Goal: Information Seeking & Learning: Compare options

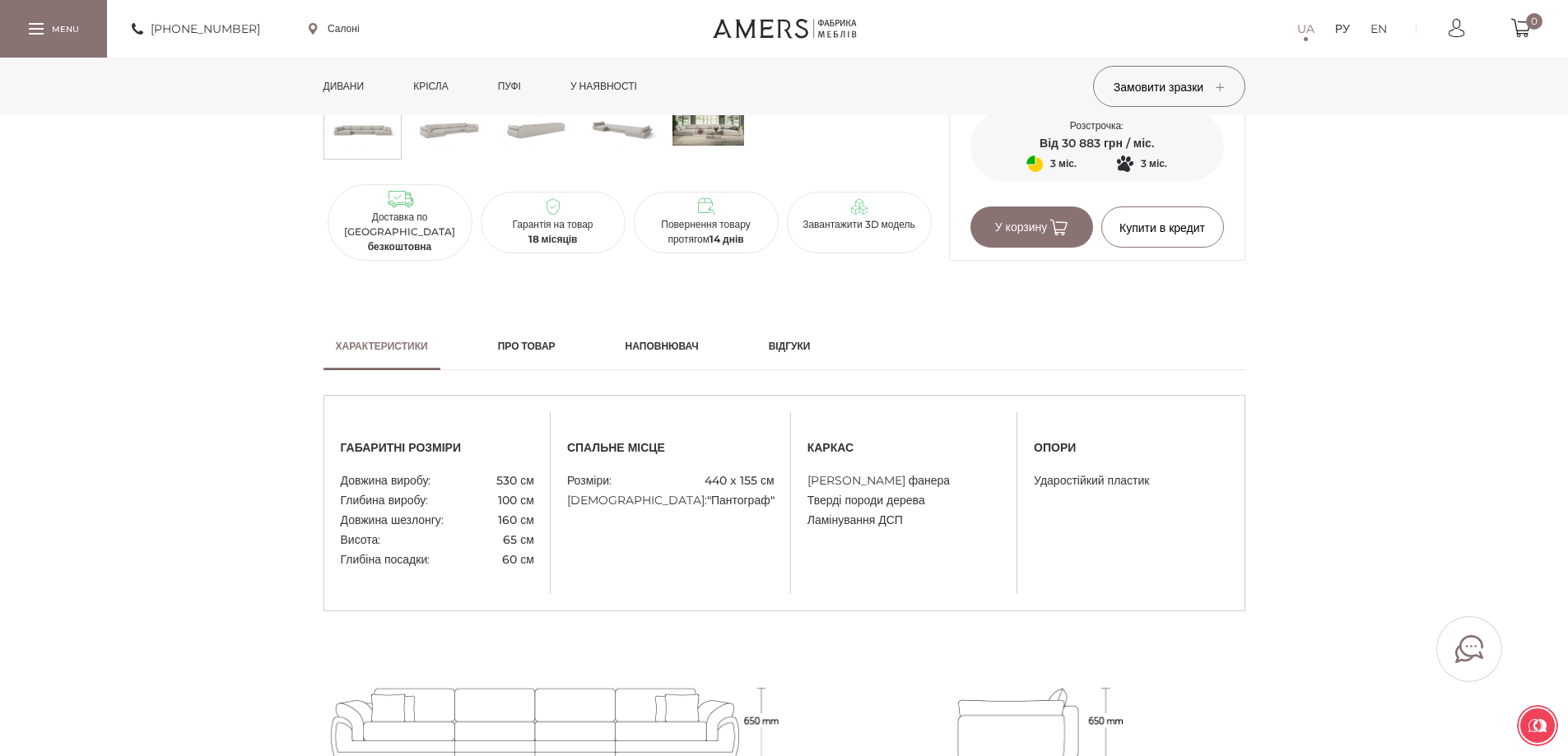
scroll to position [1115, 0]
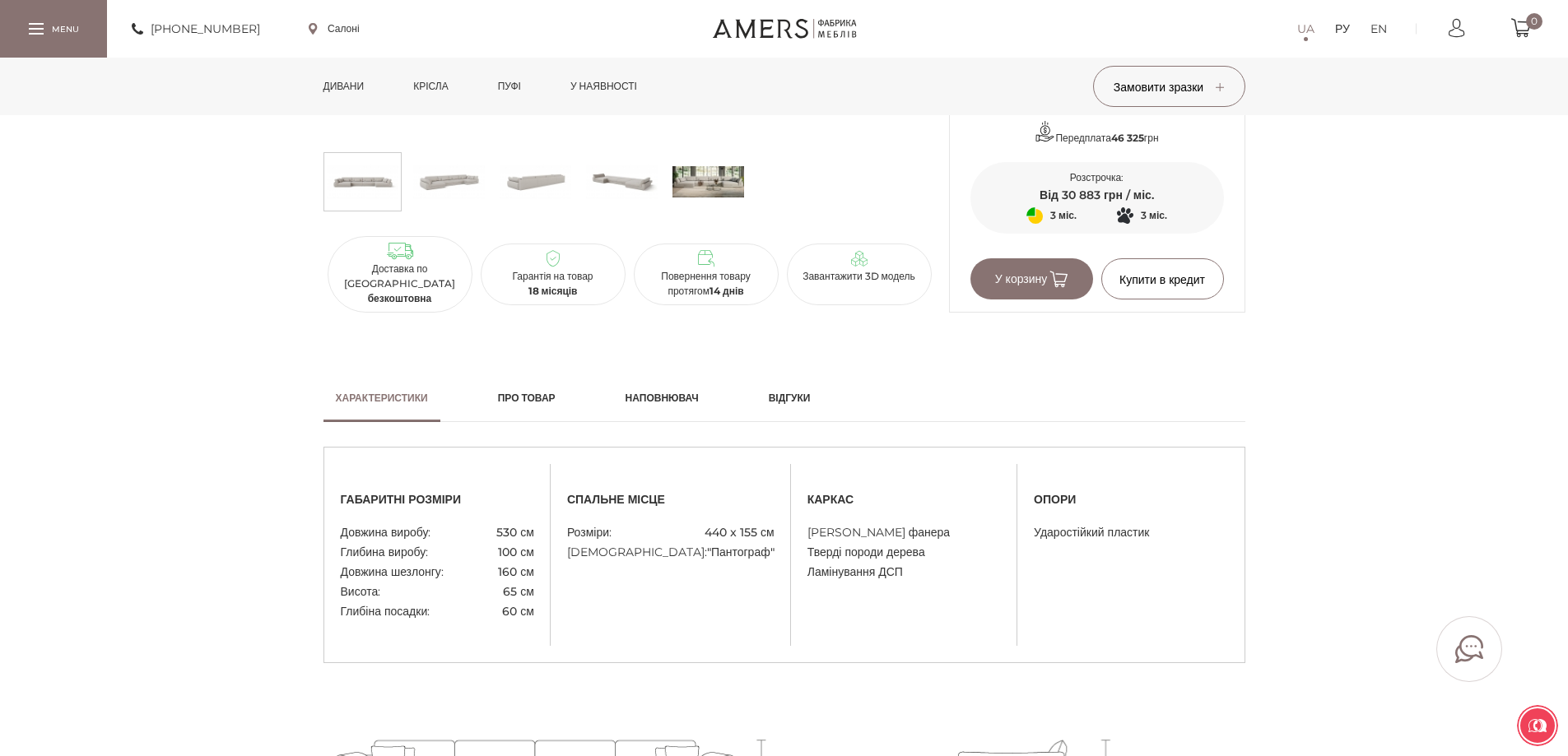
click at [532, 386] on link "Про товар" at bounding box center [526, 398] width 82 height 48
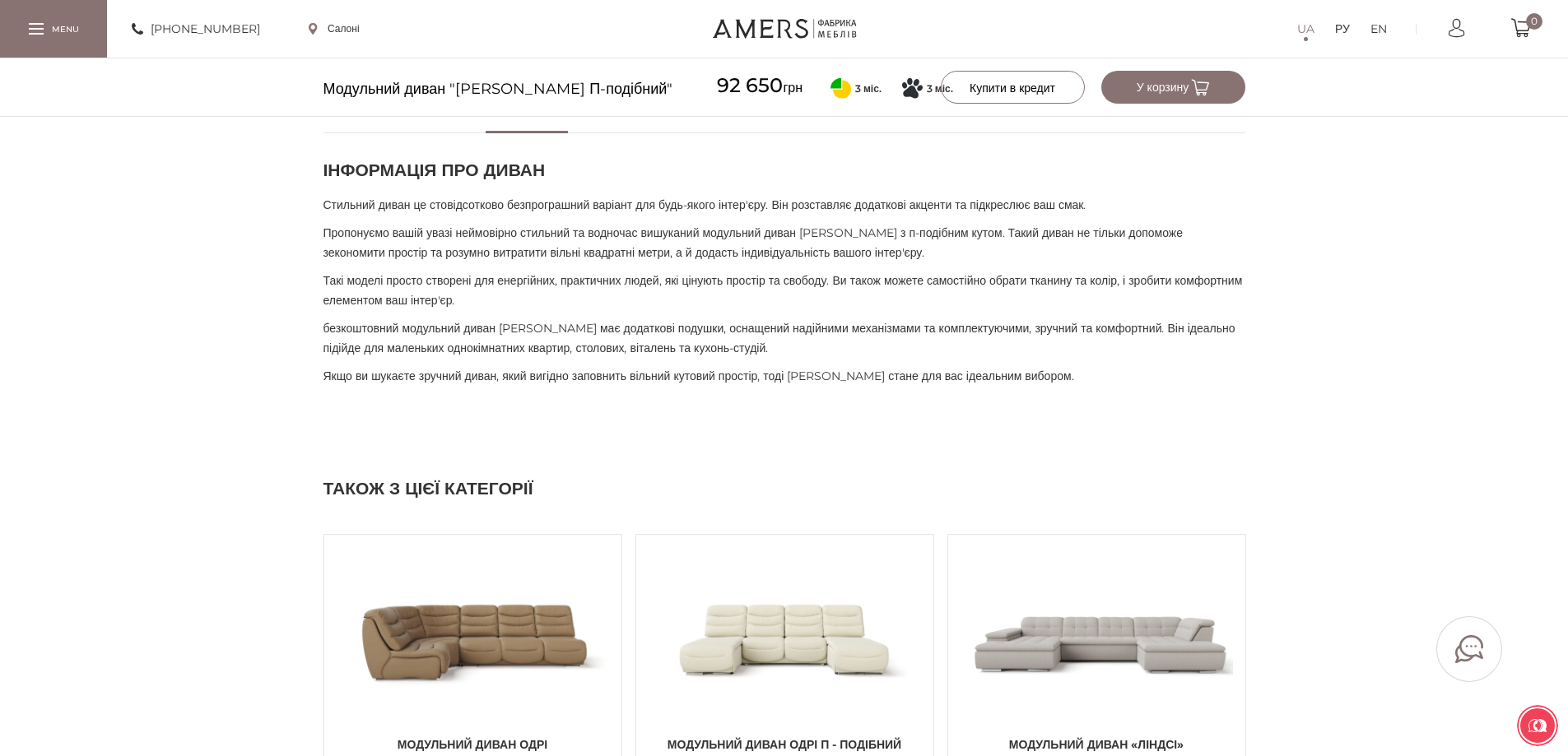
scroll to position [1444, 0]
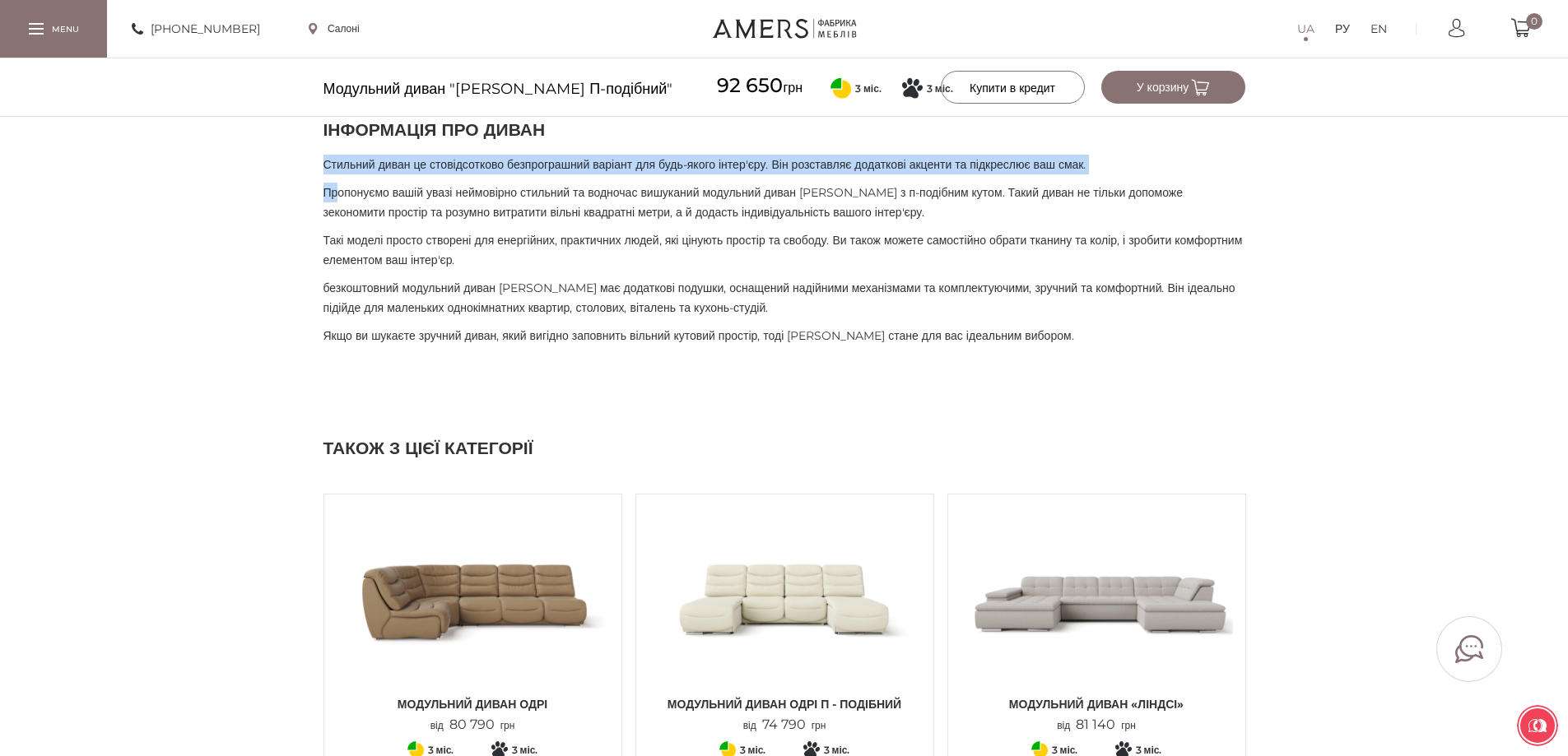
drag, startPoint x: 325, startPoint y: 159, endPoint x: 343, endPoint y: 177, distance: 25.5
click at [343, 177] on div "Інформація про диван Стильний диван це стовідсотково безпрограшний варіант для …" at bounding box center [784, 232] width 922 height 228
click at [266, 172] on div "Характеристики Про товар Наповнювач Відгуки габаритні розміри" at bounding box center [784, 199] width 1568 height 309
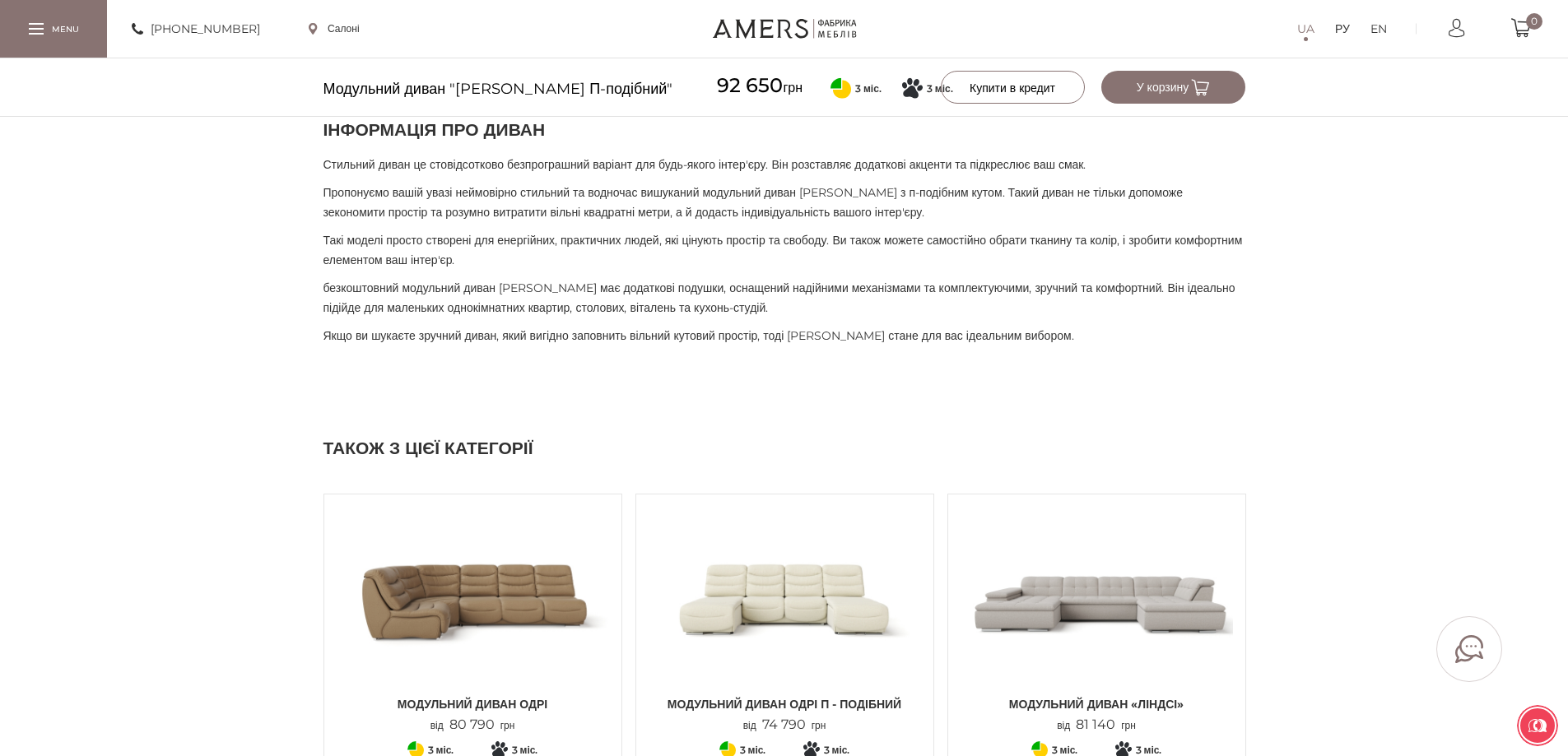
drag, startPoint x: 324, startPoint y: 193, endPoint x: 618, endPoint y: 256, distance: 300.7
click at [618, 256] on div "Інформація про диван Стильний диван це стовідсотково безпрограшний варіант для …" at bounding box center [784, 232] width 922 height 228
copy div "Пропонуємо вашій увазі неймовірно стильний та водночас вишуканий модульний дива…"
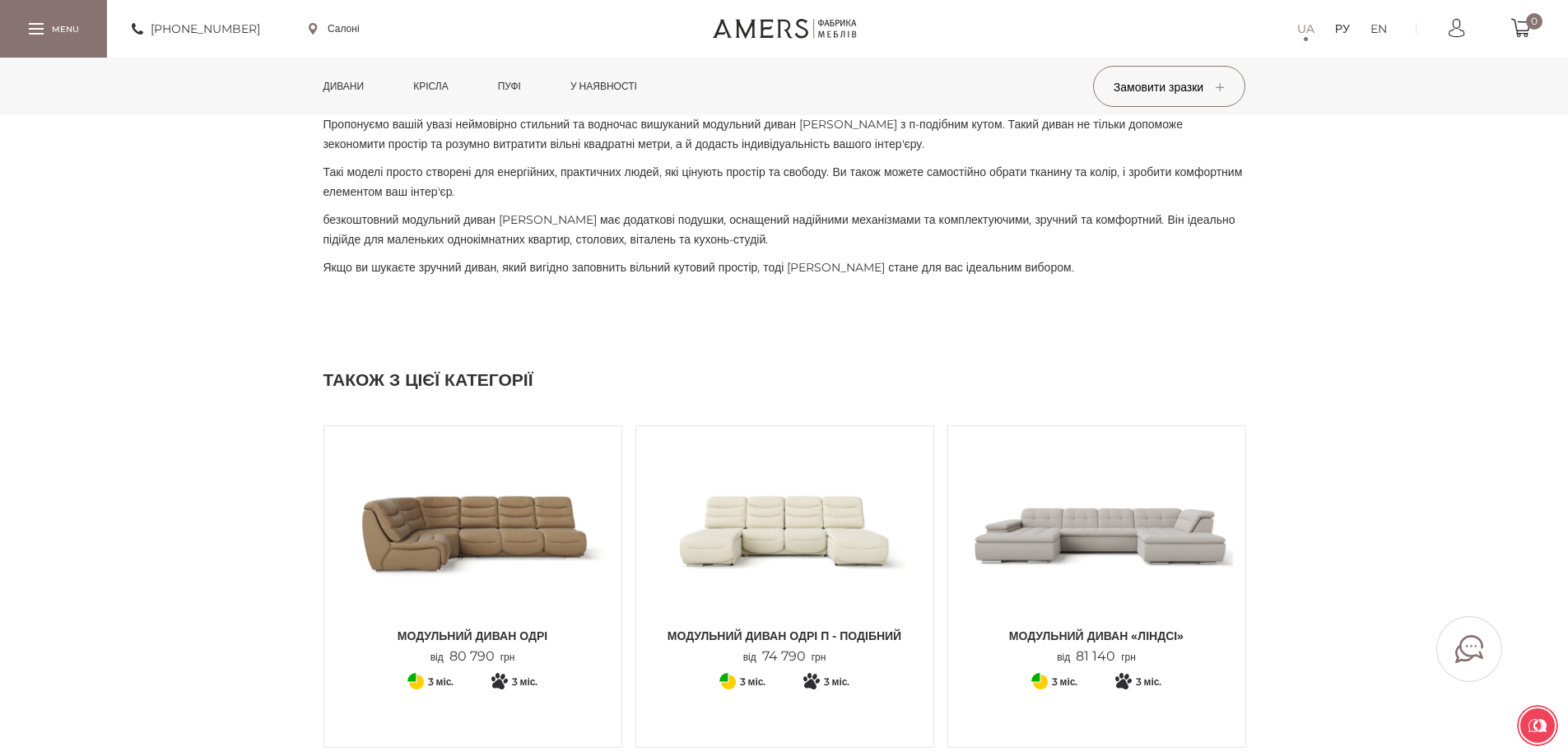
scroll to position [1362, 0]
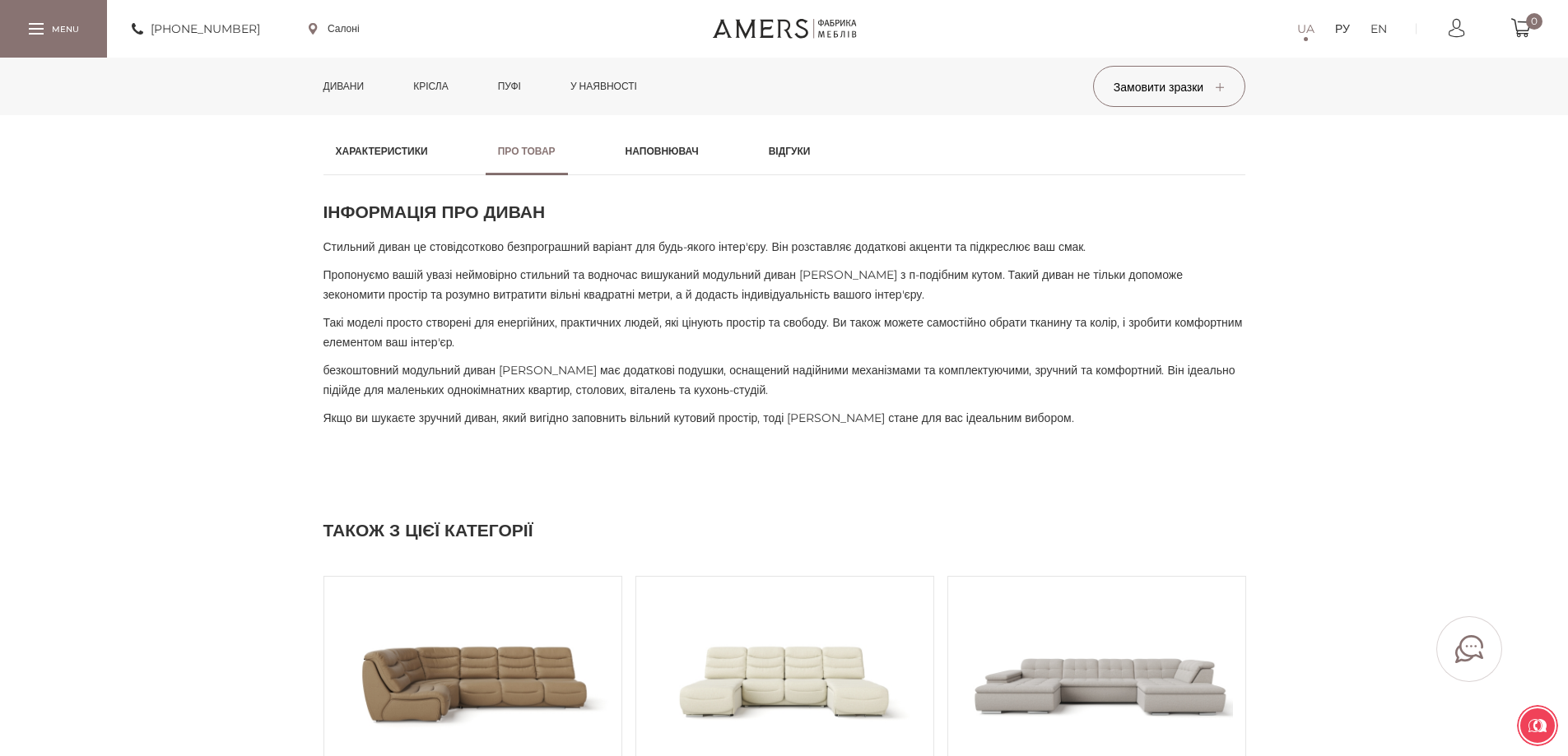
click at [662, 153] on font "Наповнювач" at bounding box center [662, 151] width 73 height 12
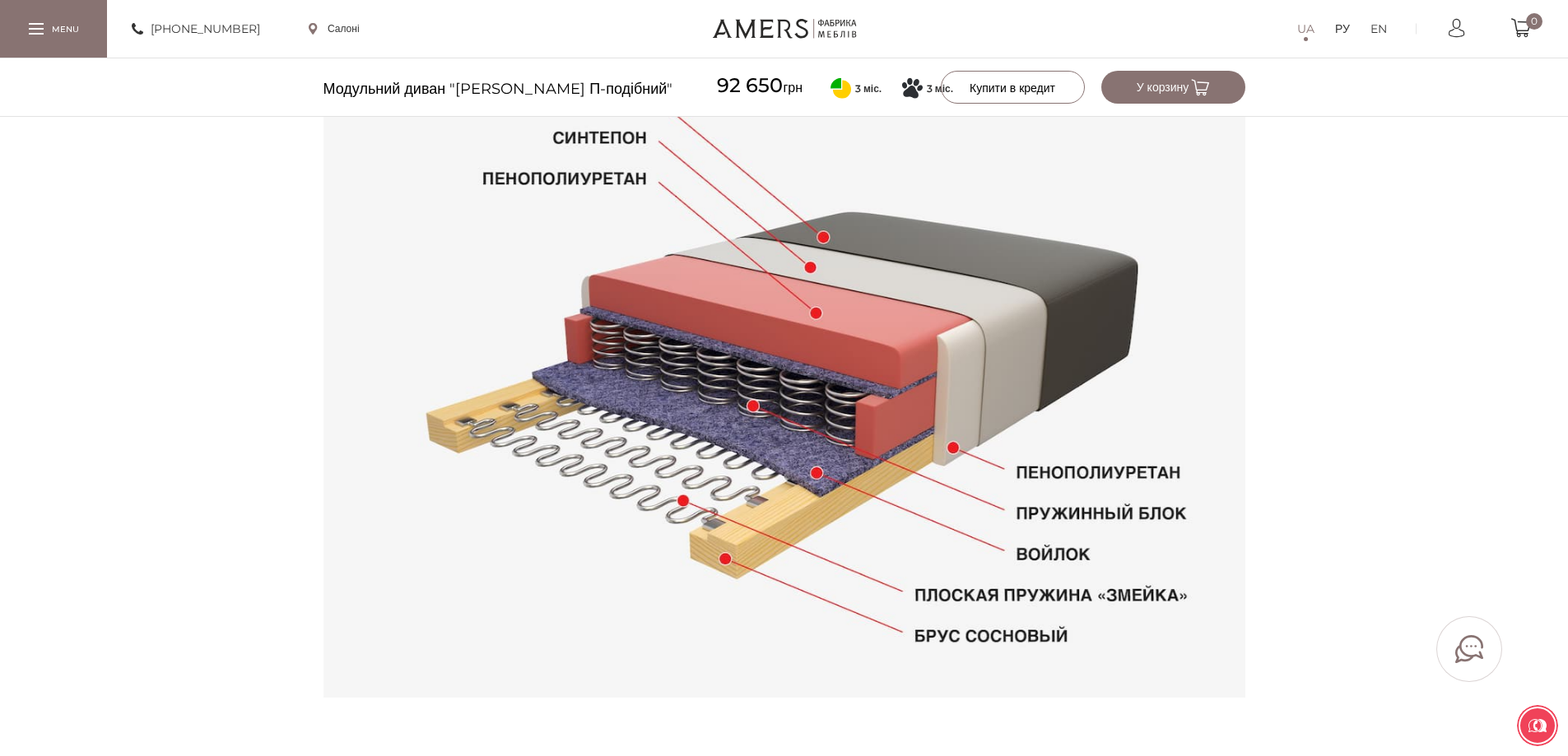
scroll to position [1526, 0]
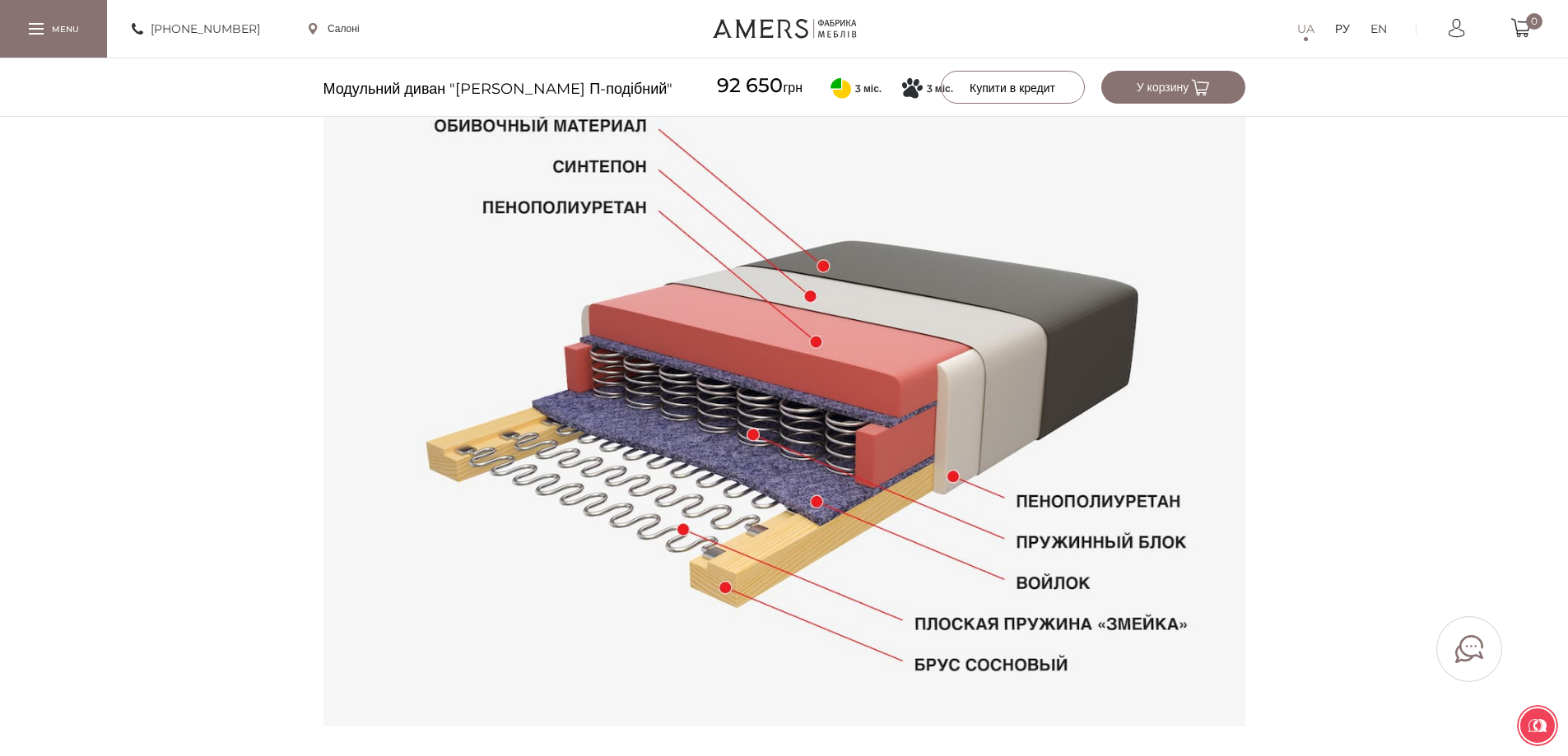
click at [1345, 234] on div "Характеристики Про товар Наповнювач Відгуки габаритні розміри" at bounding box center [784, 356] width 1568 height 788
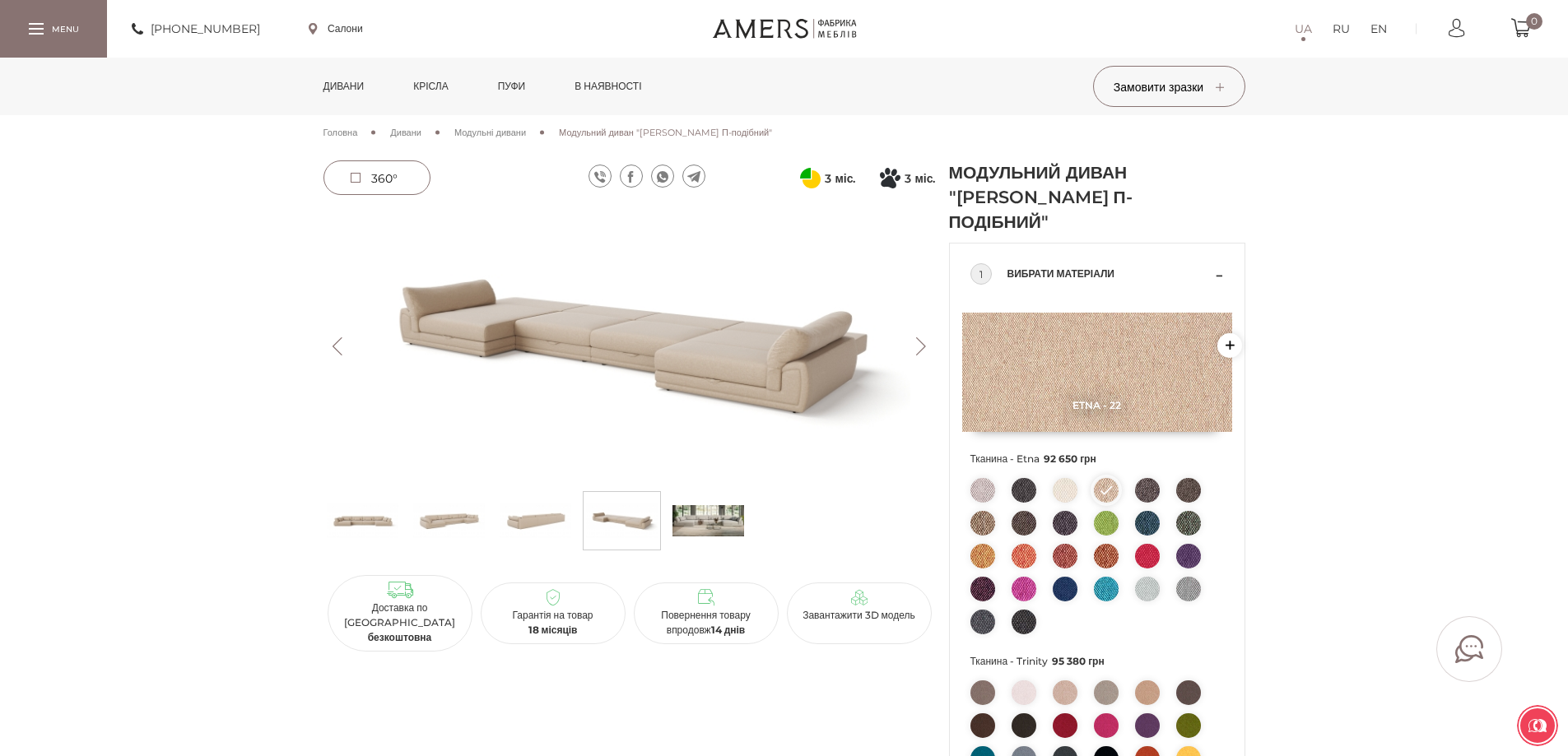
click at [439, 81] on link "Крісла" at bounding box center [430, 86] width 59 height 57
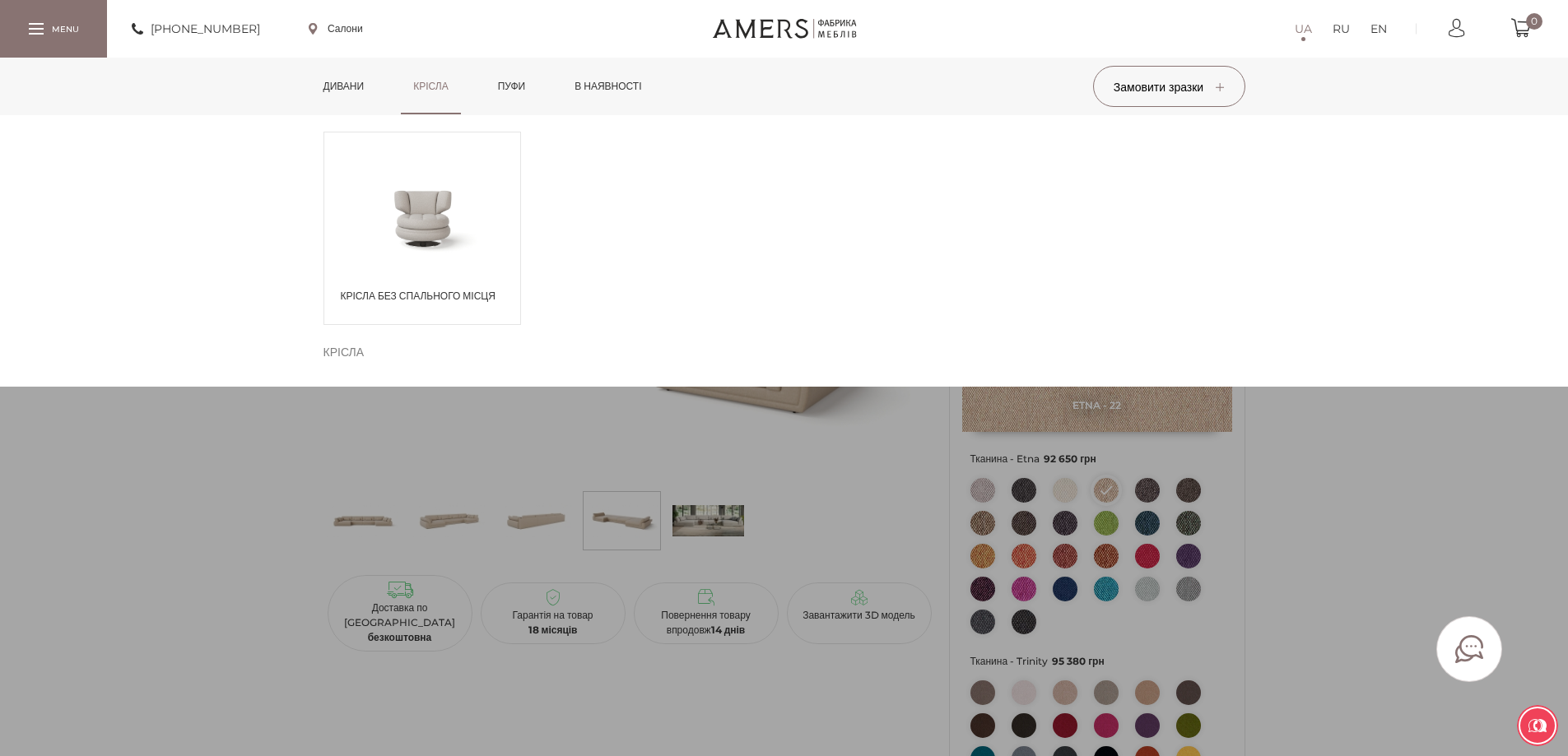
click at [497, 213] on span at bounding box center [422, 218] width 195 height 95
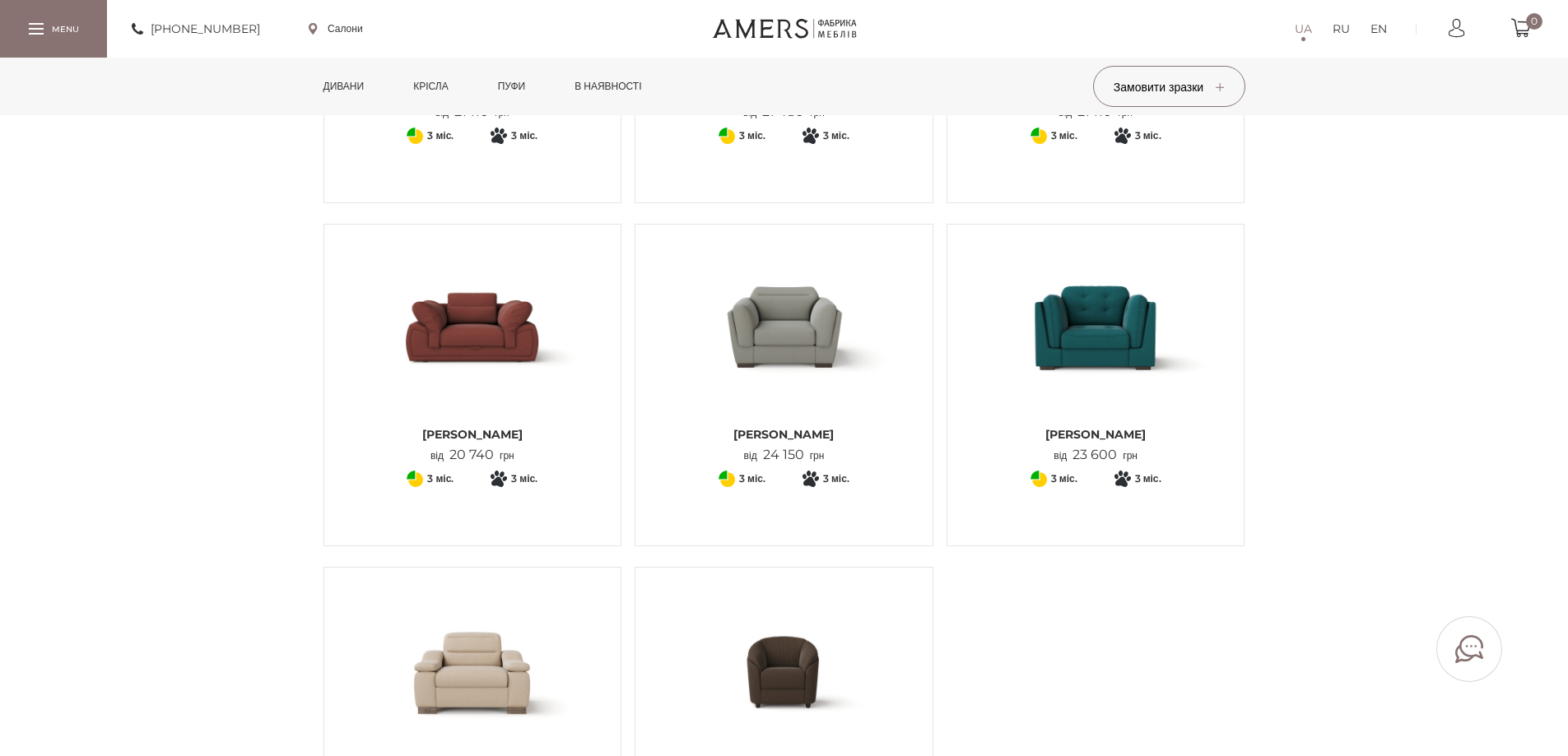
scroll to position [411, 0]
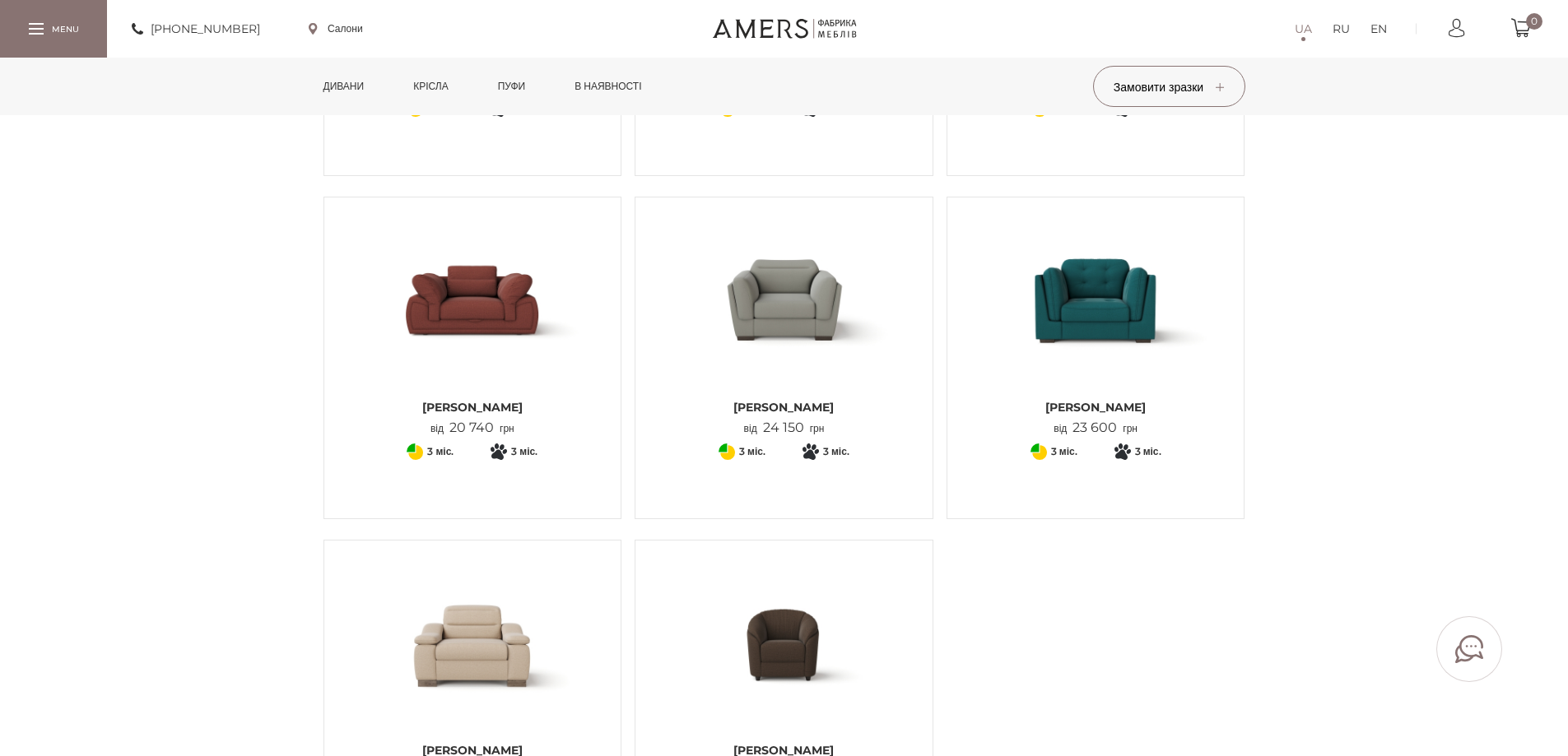
click at [519, 332] on img at bounding box center [473, 300] width 272 height 181
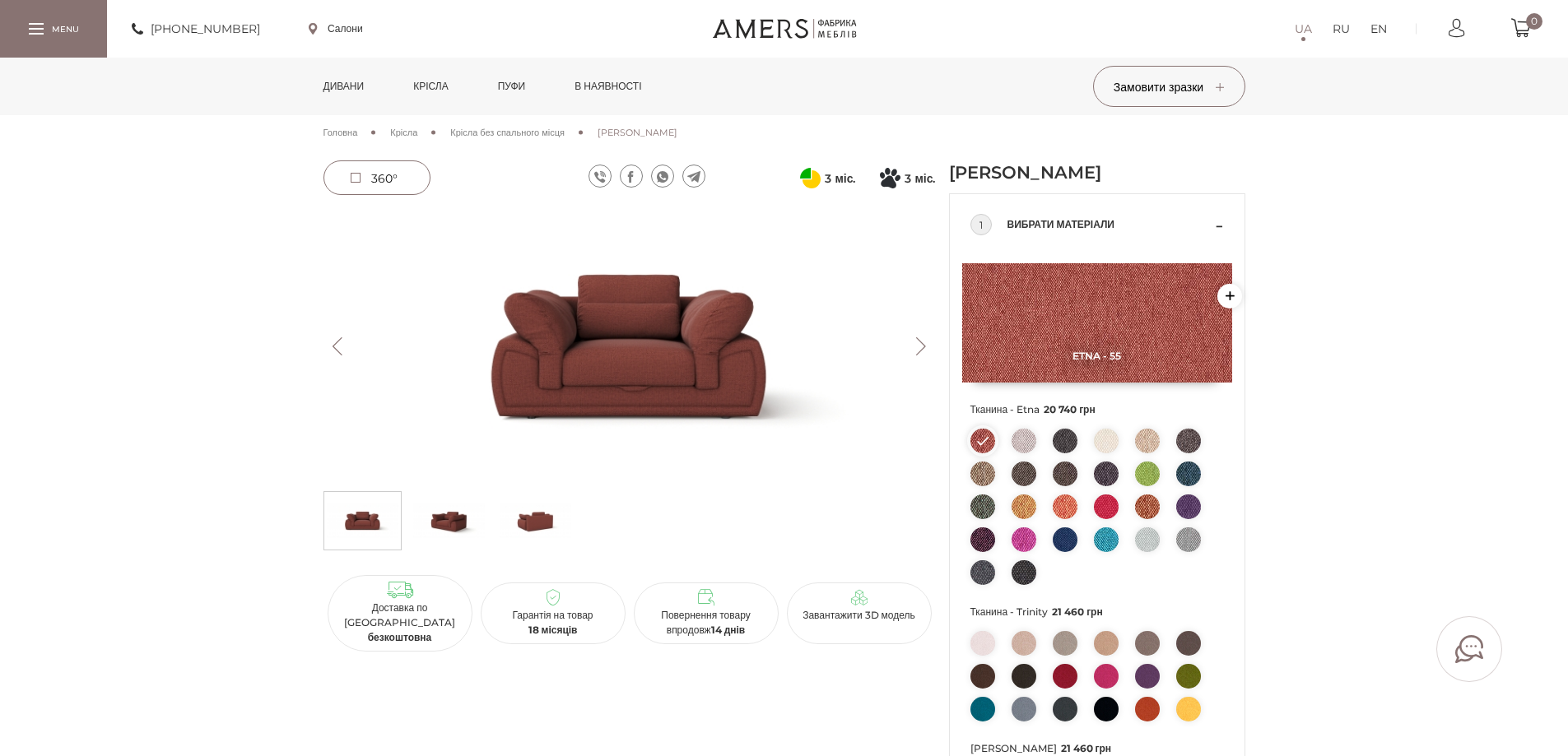
click at [1148, 444] on img at bounding box center [1147, 441] width 25 height 25
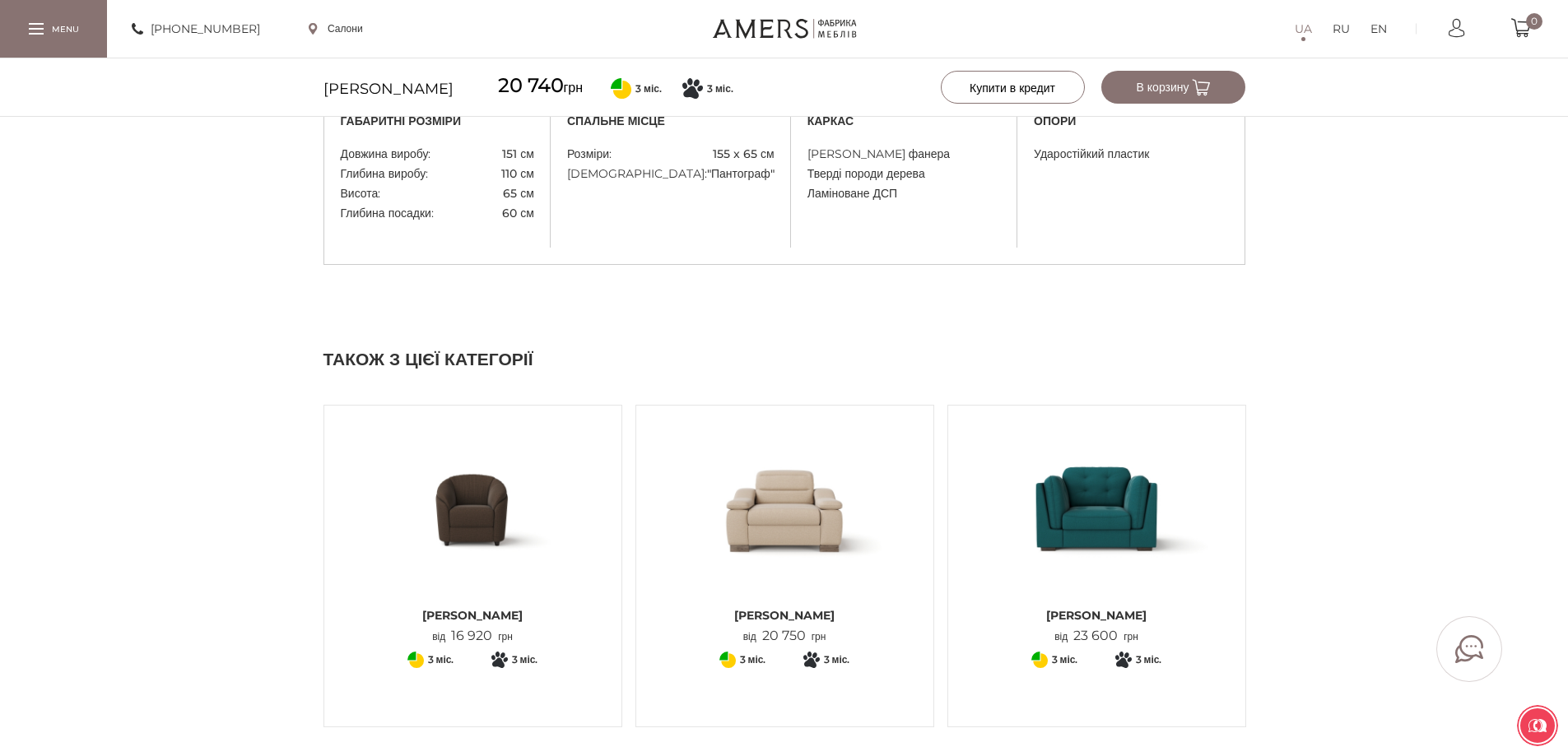
scroll to position [1234, 0]
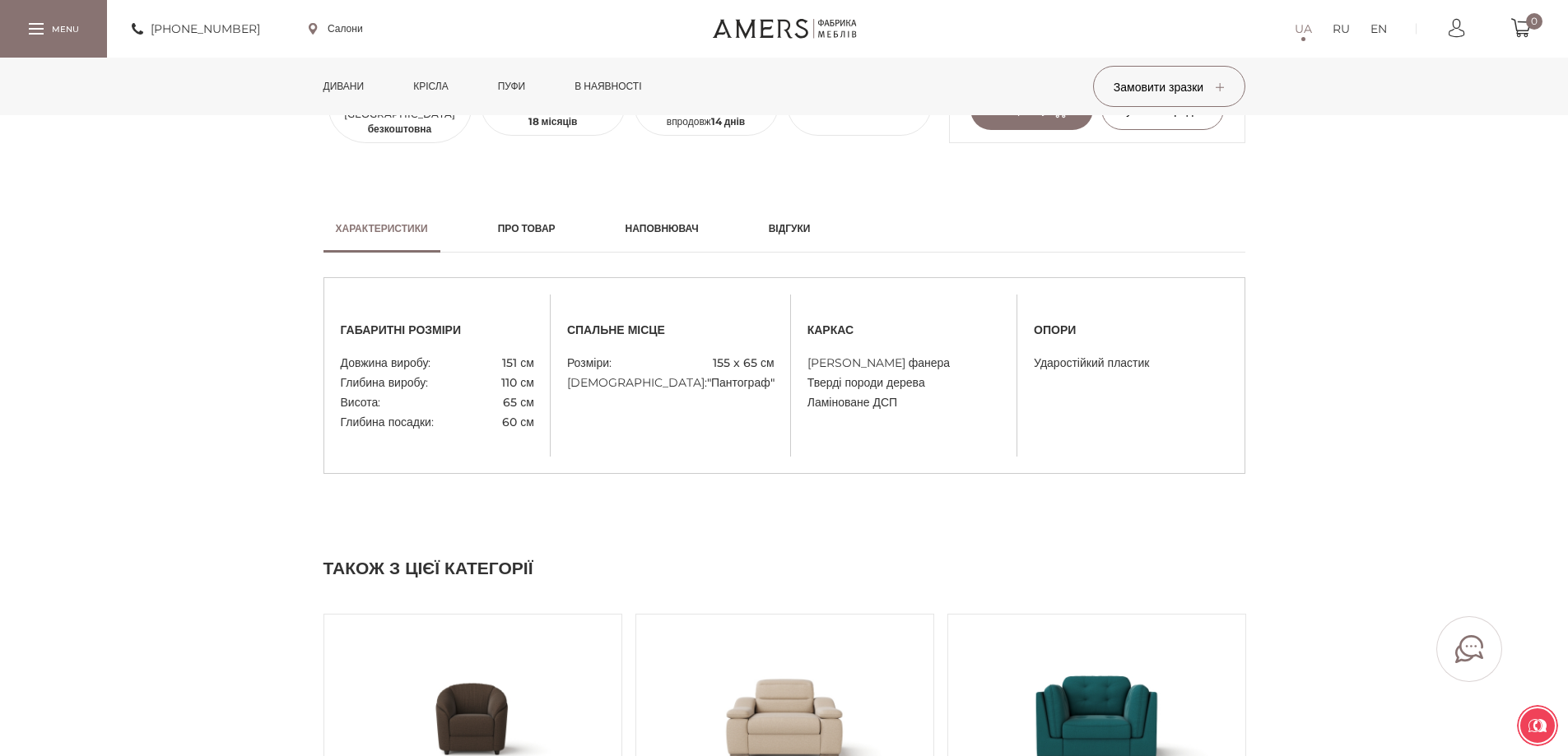
click at [522, 222] on h2 "Про товар" at bounding box center [526, 228] width 57 height 15
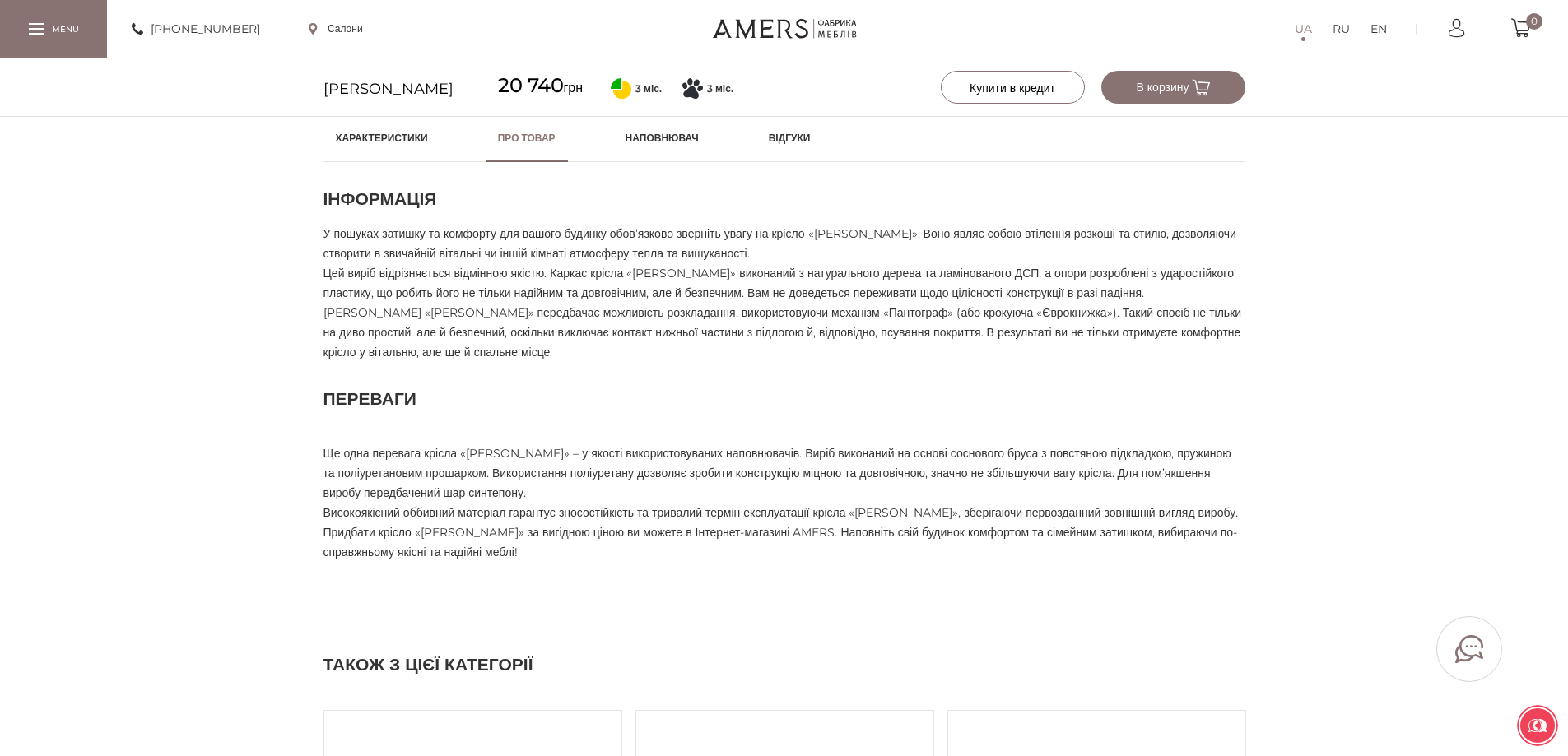
scroll to position [1070, 0]
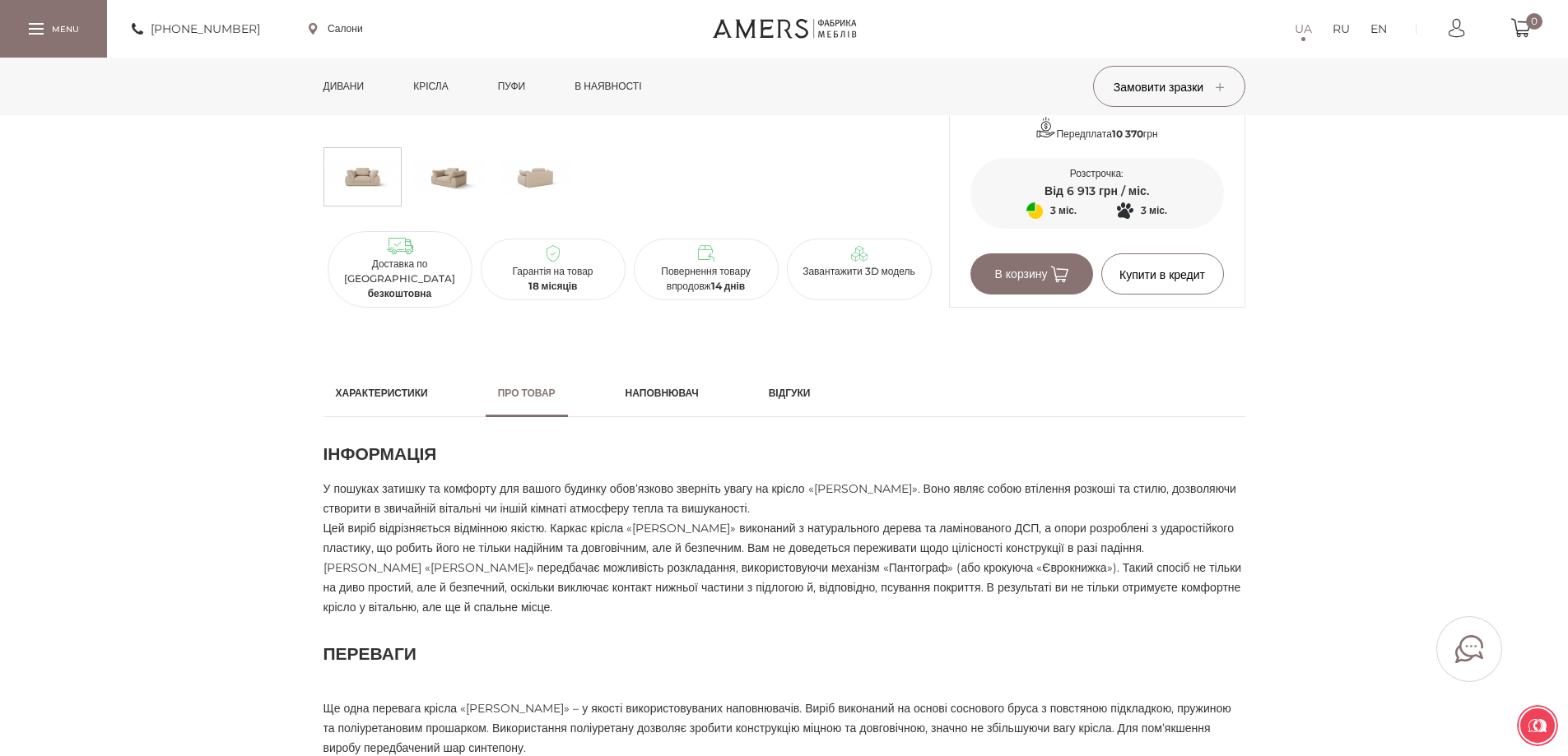
click at [677, 386] on h2 "Наповнювач" at bounding box center [662, 393] width 73 height 15
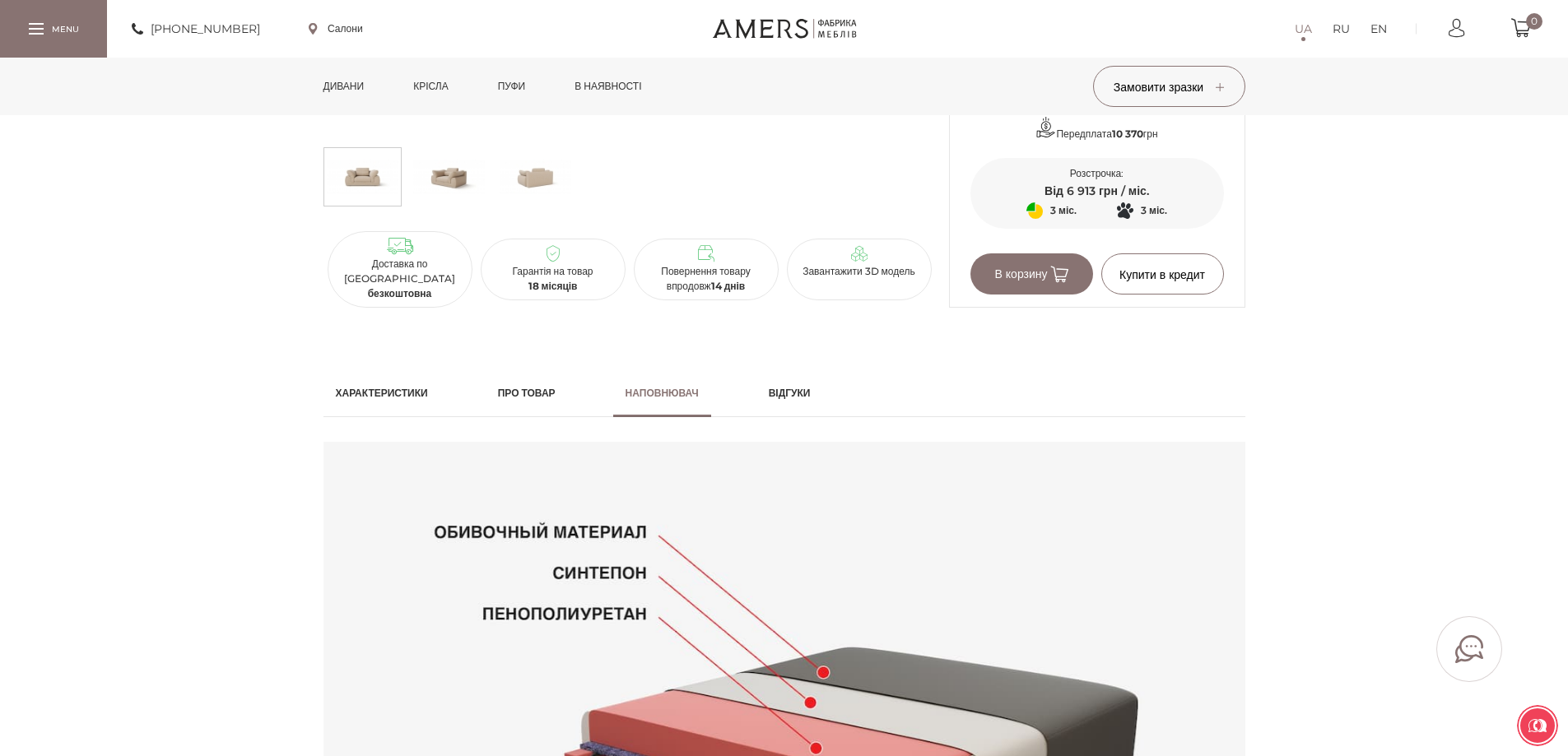
click at [365, 389] on h2 "Характеристики" at bounding box center [382, 393] width 92 height 15
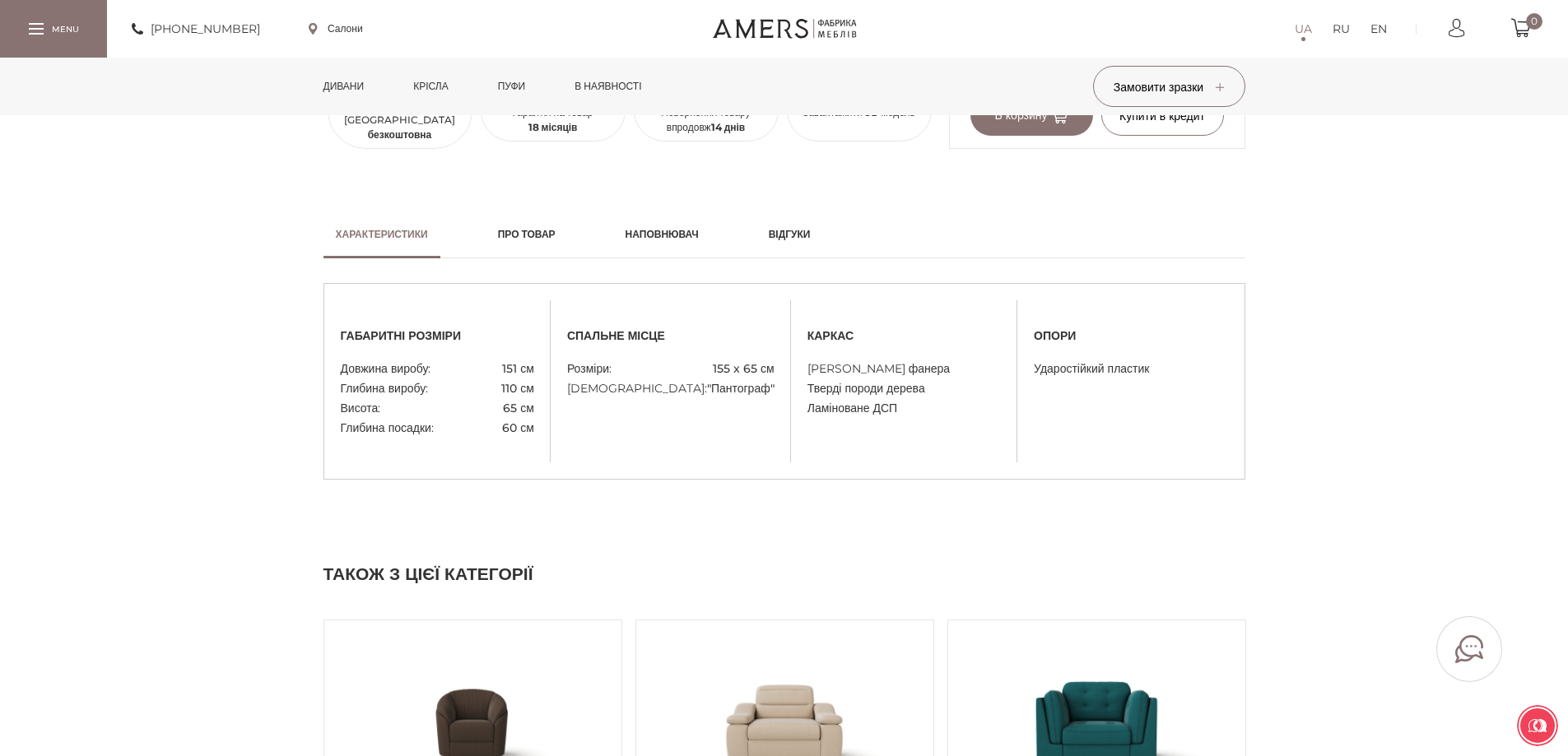
scroll to position [1234, 0]
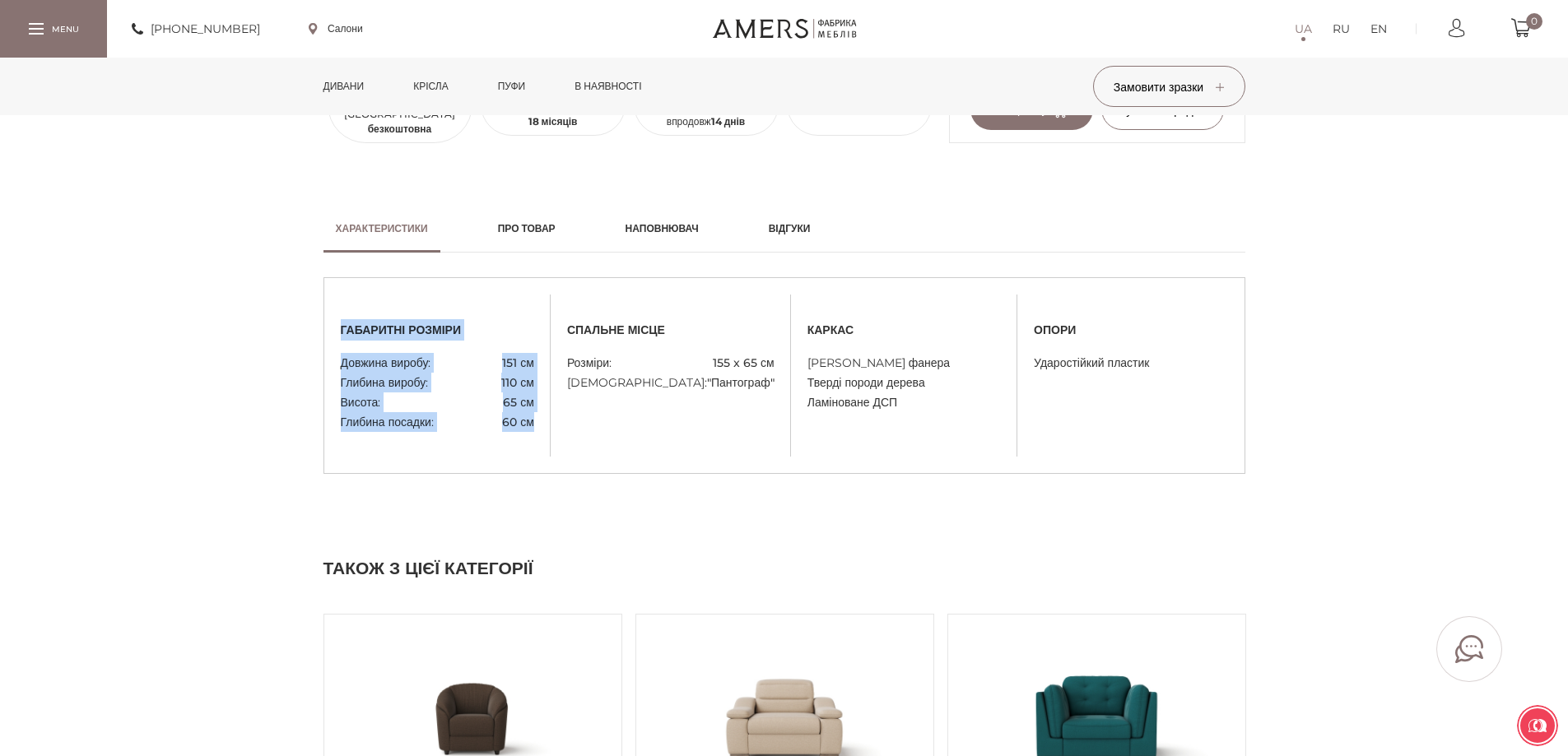
drag, startPoint x: 342, startPoint y: 324, endPoint x: 539, endPoint y: 427, distance: 222.3
click at [539, 427] on div "габаритні розміри Довжина виробу: 151 см Глибина виробу: 110 см Висота: 65 см Г…" at bounding box center [438, 375] width 226 height 112
copy div "габаритні розміри Довжина виробу: 151 см Глибина виробу: 110 см Висота: 65 см Г…"
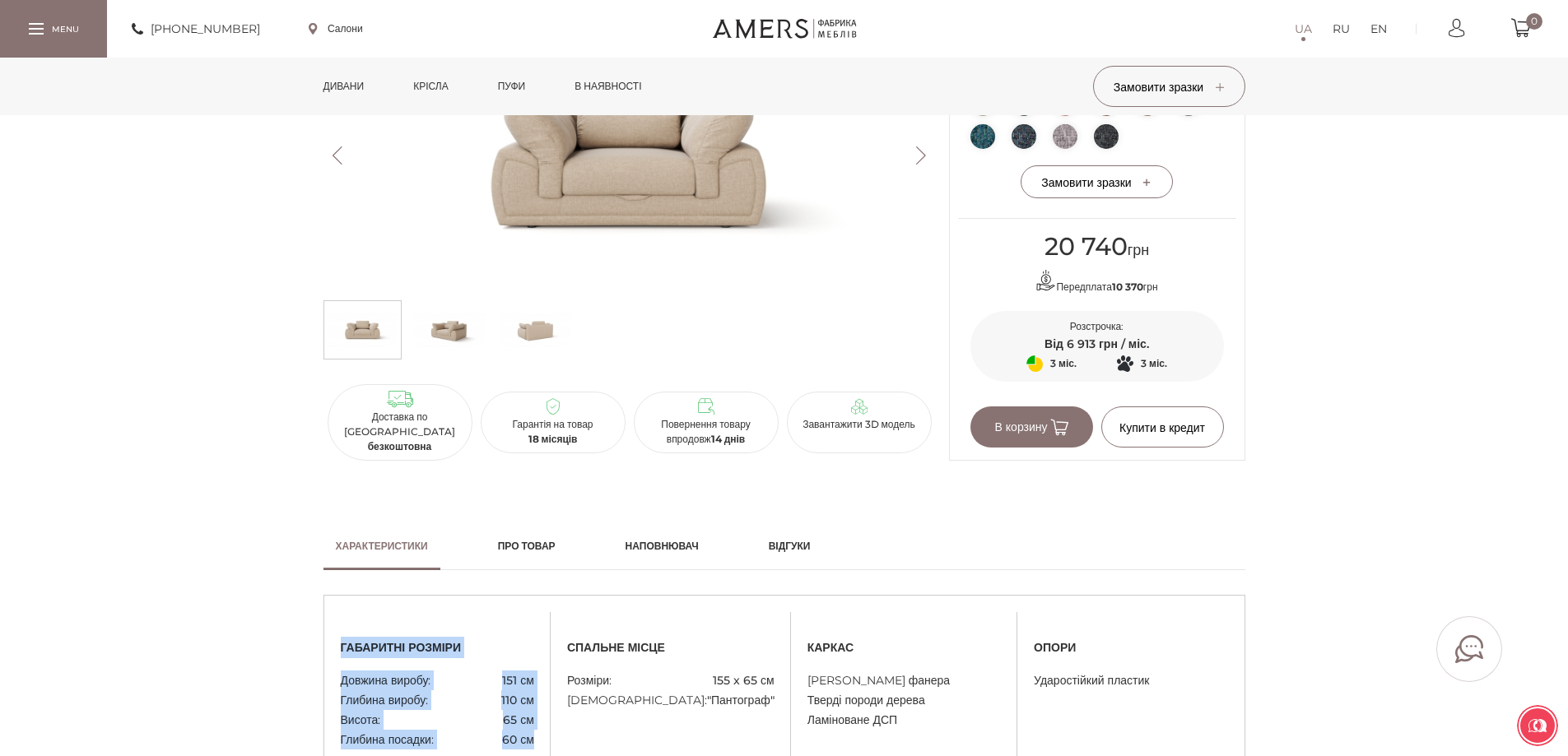
scroll to position [905, 0]
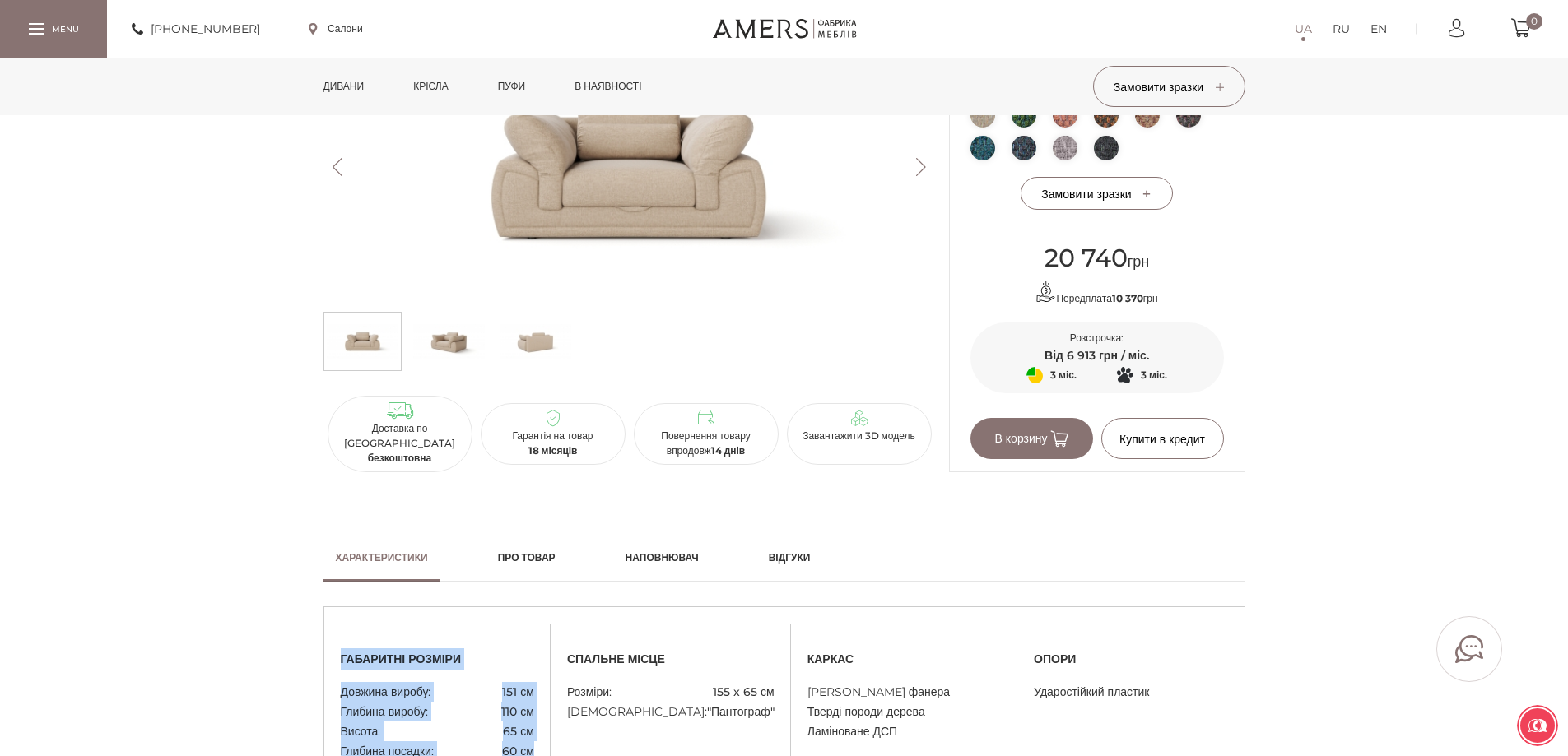
click at [443, 364] on img at bounding box center [448, 341] width 72 height 50
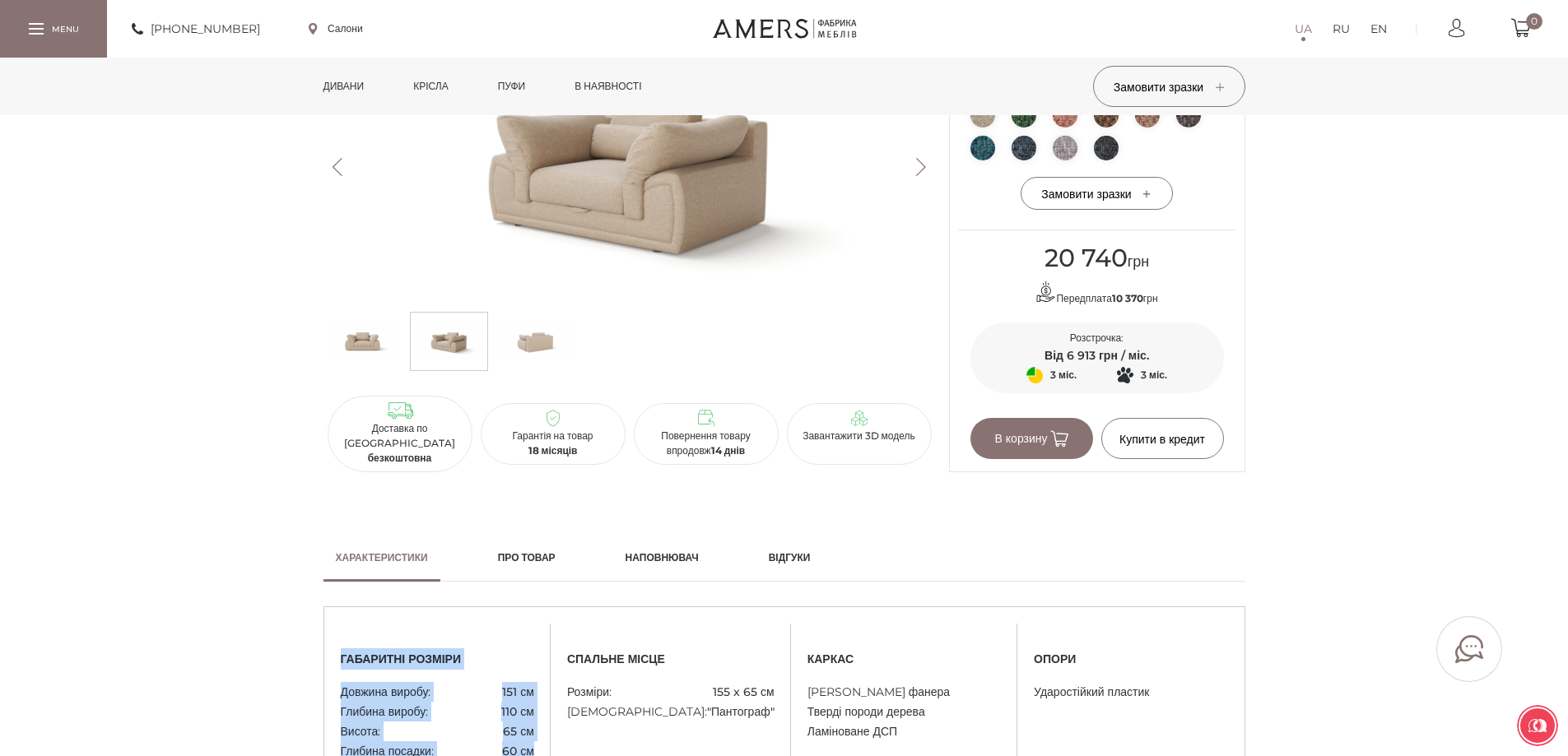
click at [545, 351] on img at bounding box center [535, 341] width 72 height 50
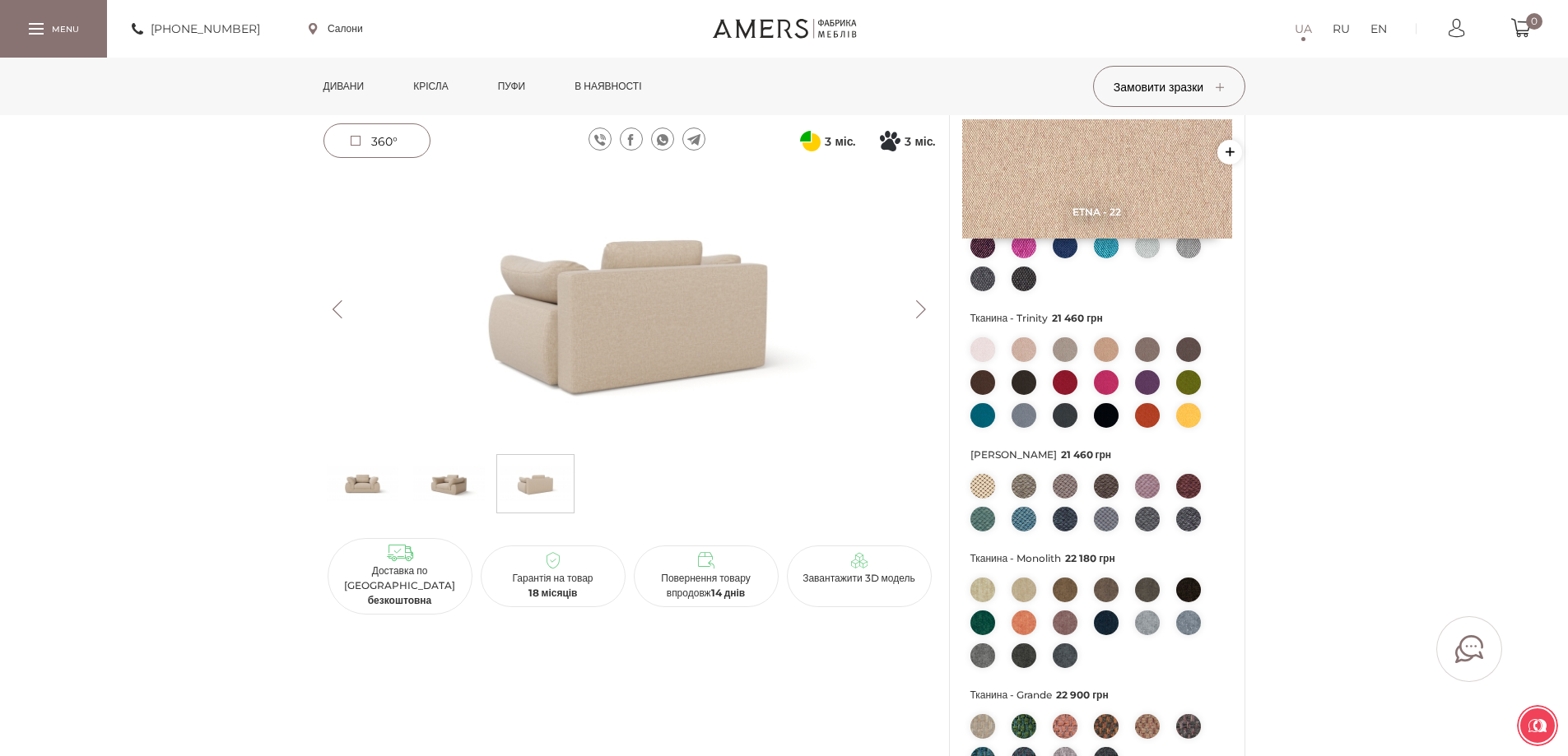
scroll to position [164, 0]
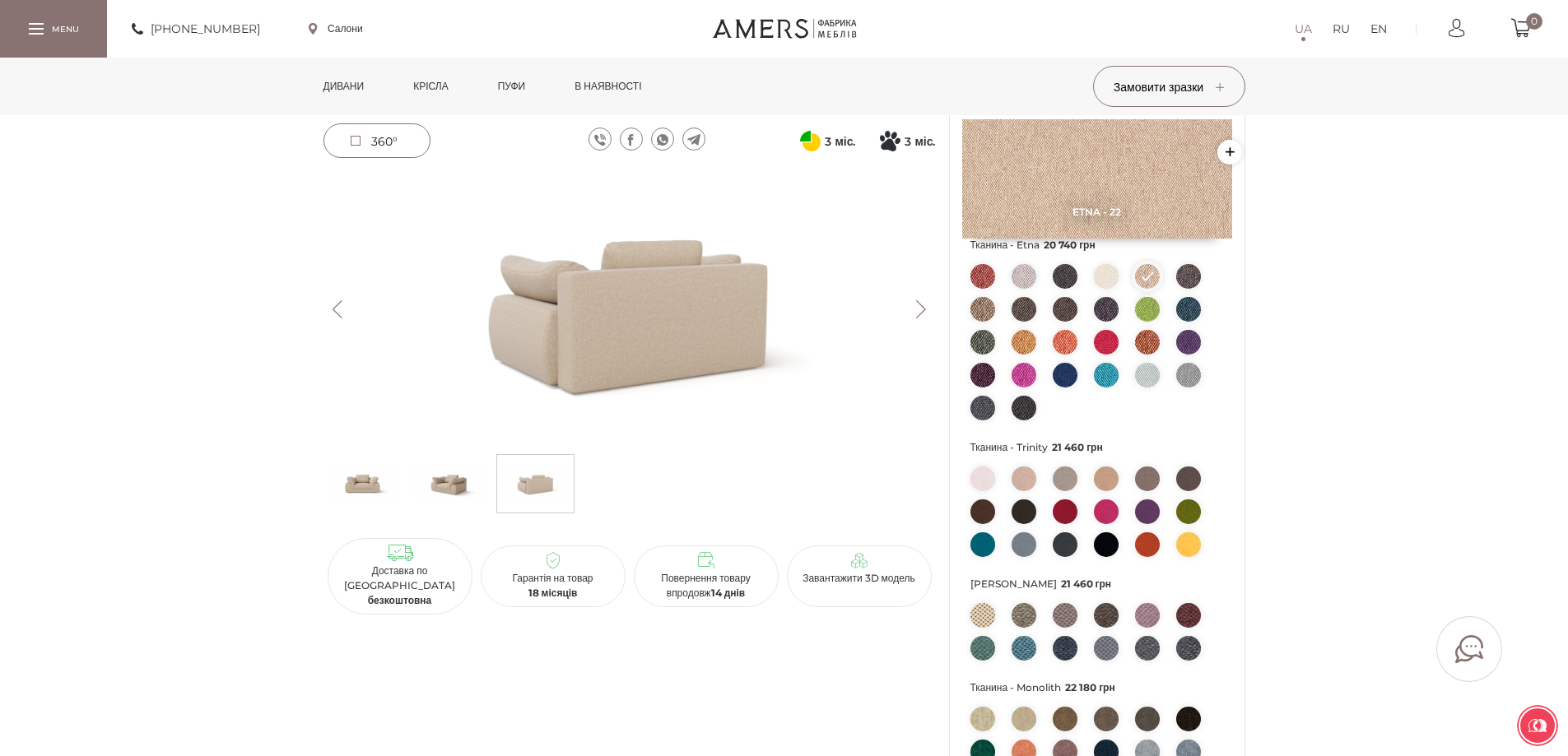
click at [356, 80] on link "Дивани" at bounding box center [344, 86] width 65 height 57
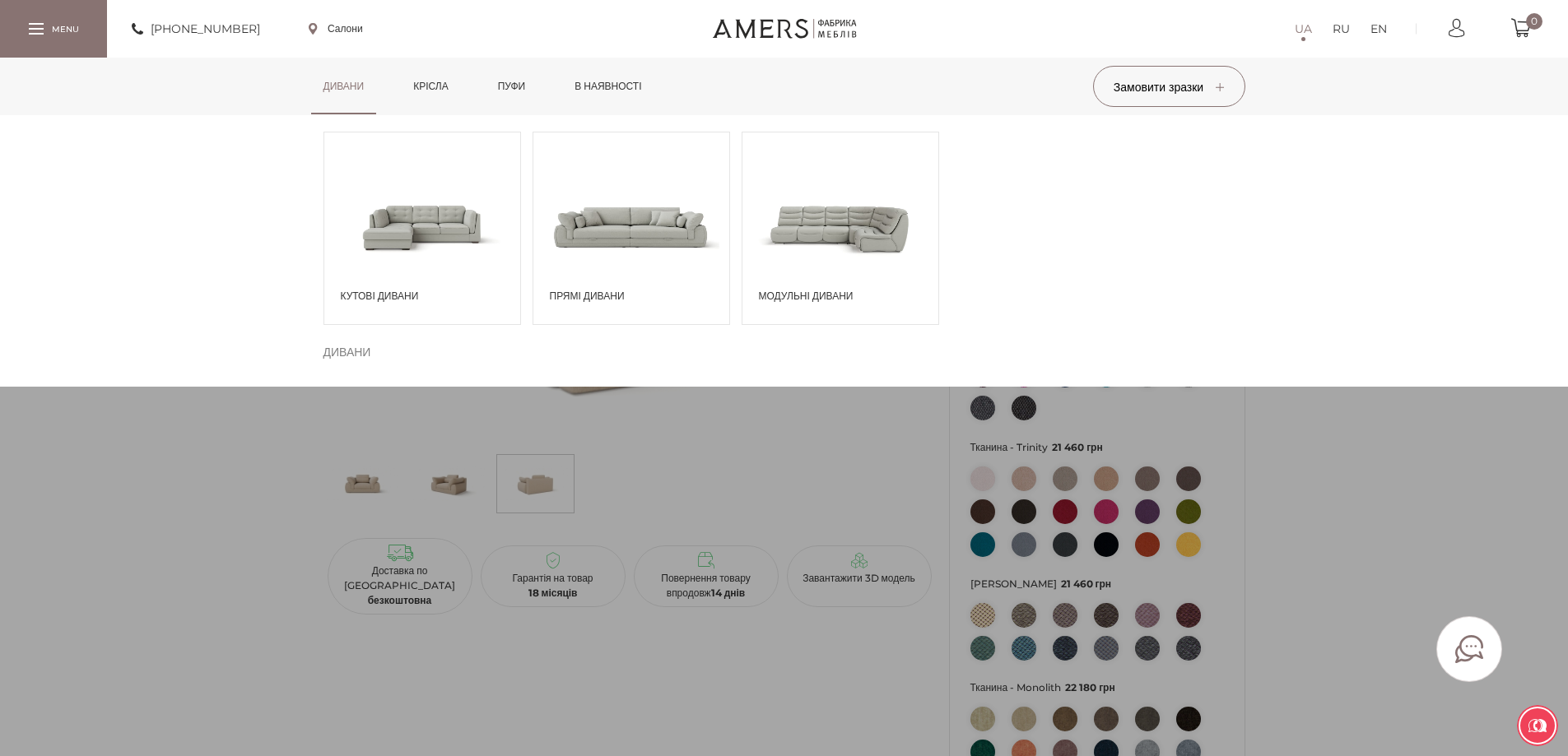
click at [406, 277] on span at bounding box center [422, 226] width 195 height 114
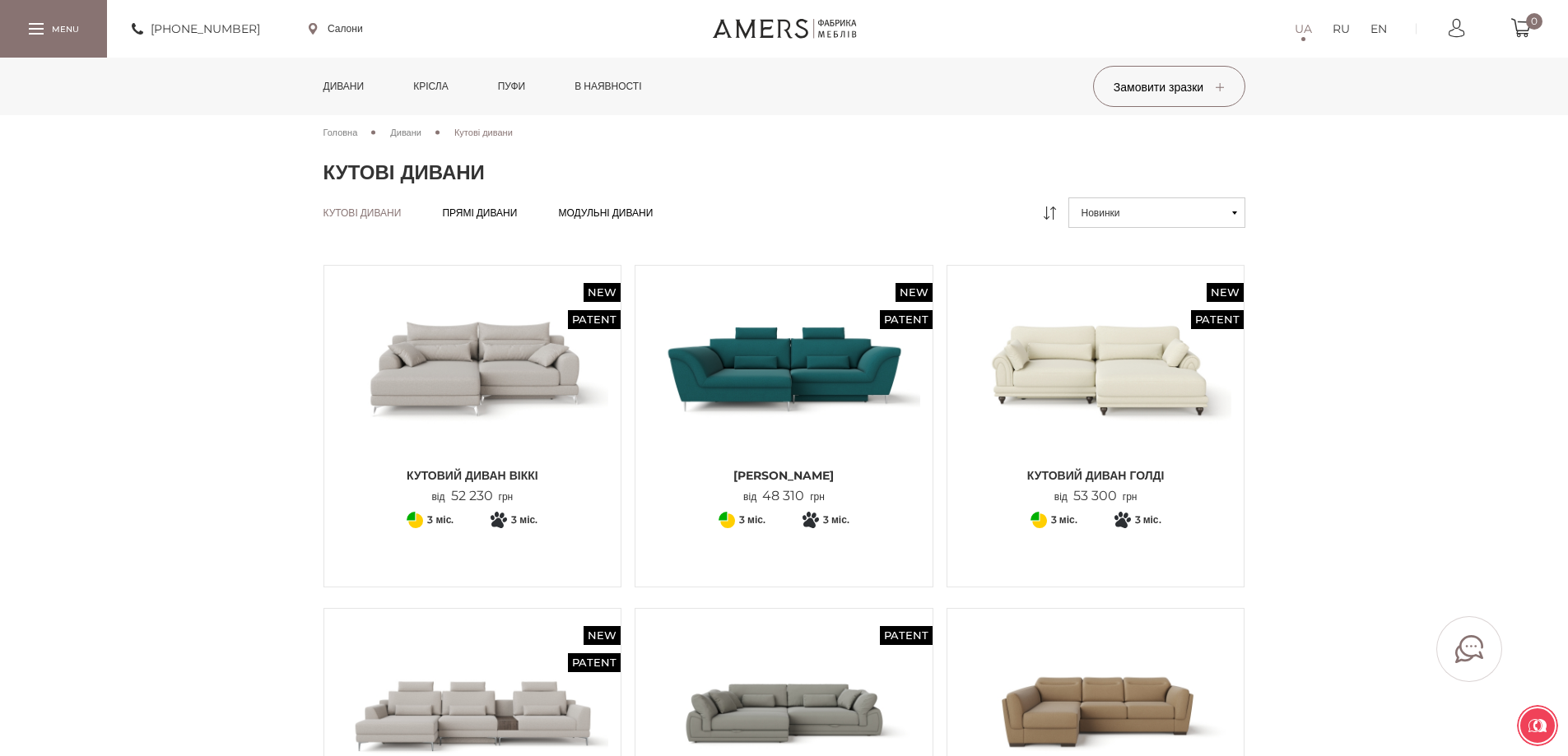
click at [332, 82] on link "Дивани" at bounding box center [344, 86] width 65 height 57
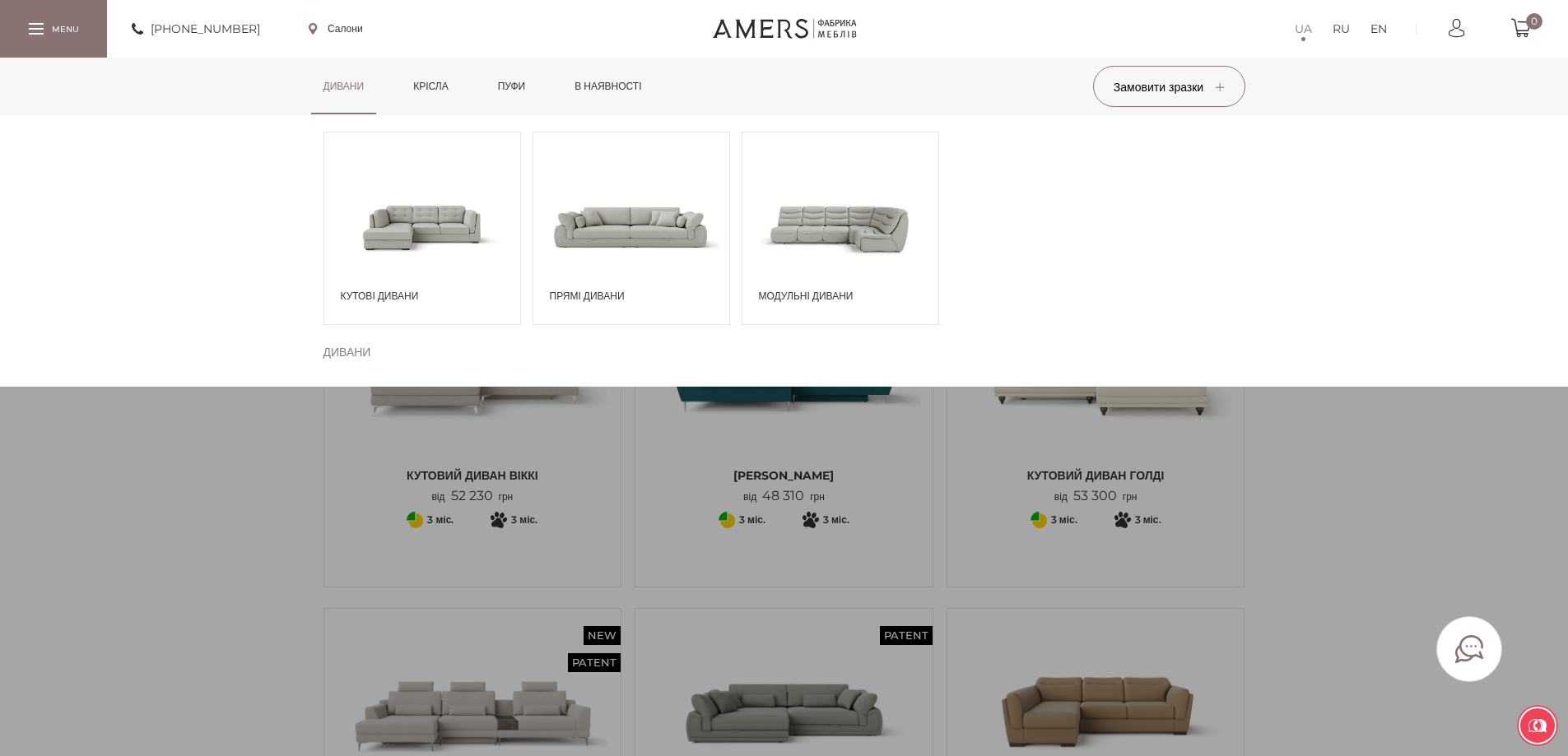
click at [607, 259] on span at bounding box center [631, 226] width 195 height 114
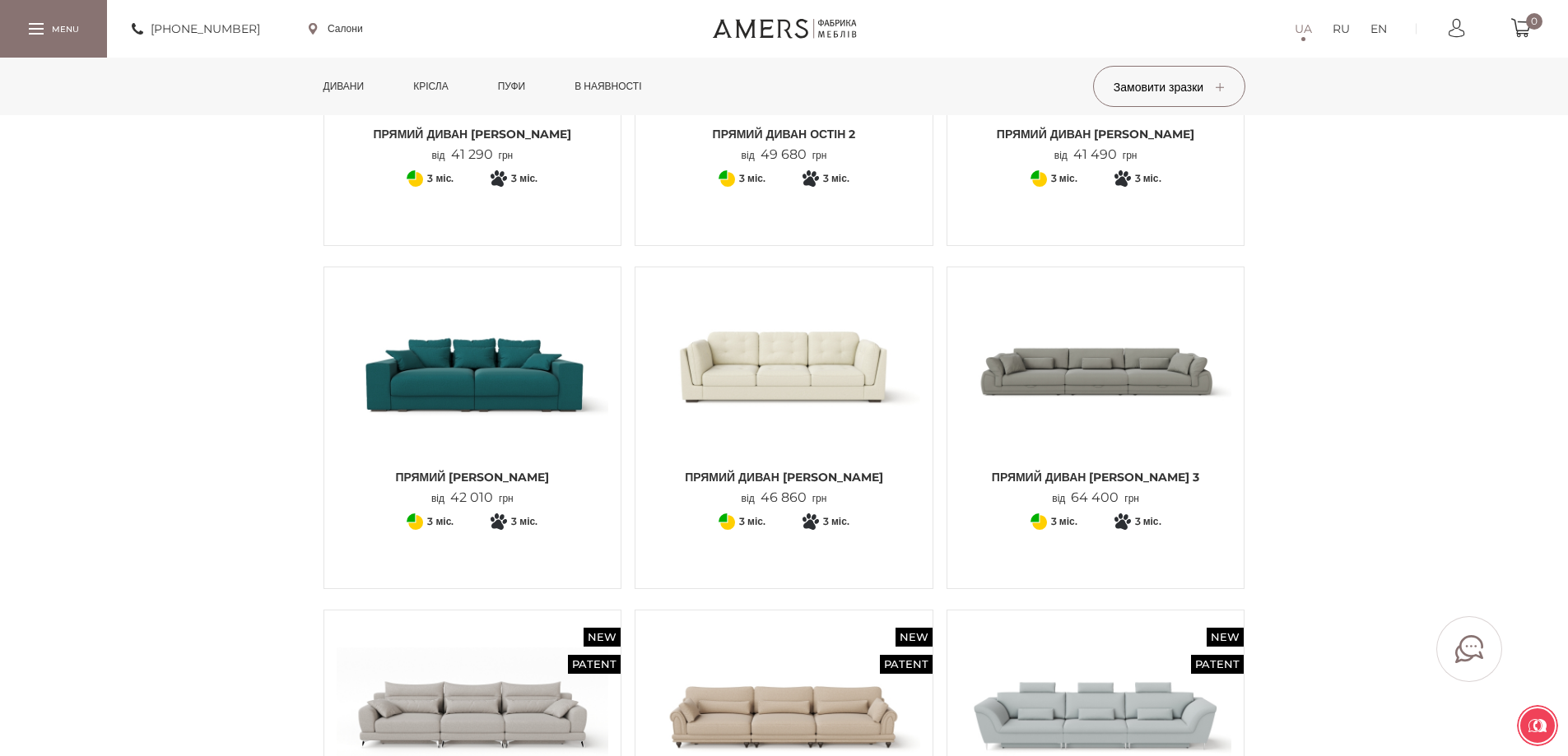
scroll to position [1070, 0]
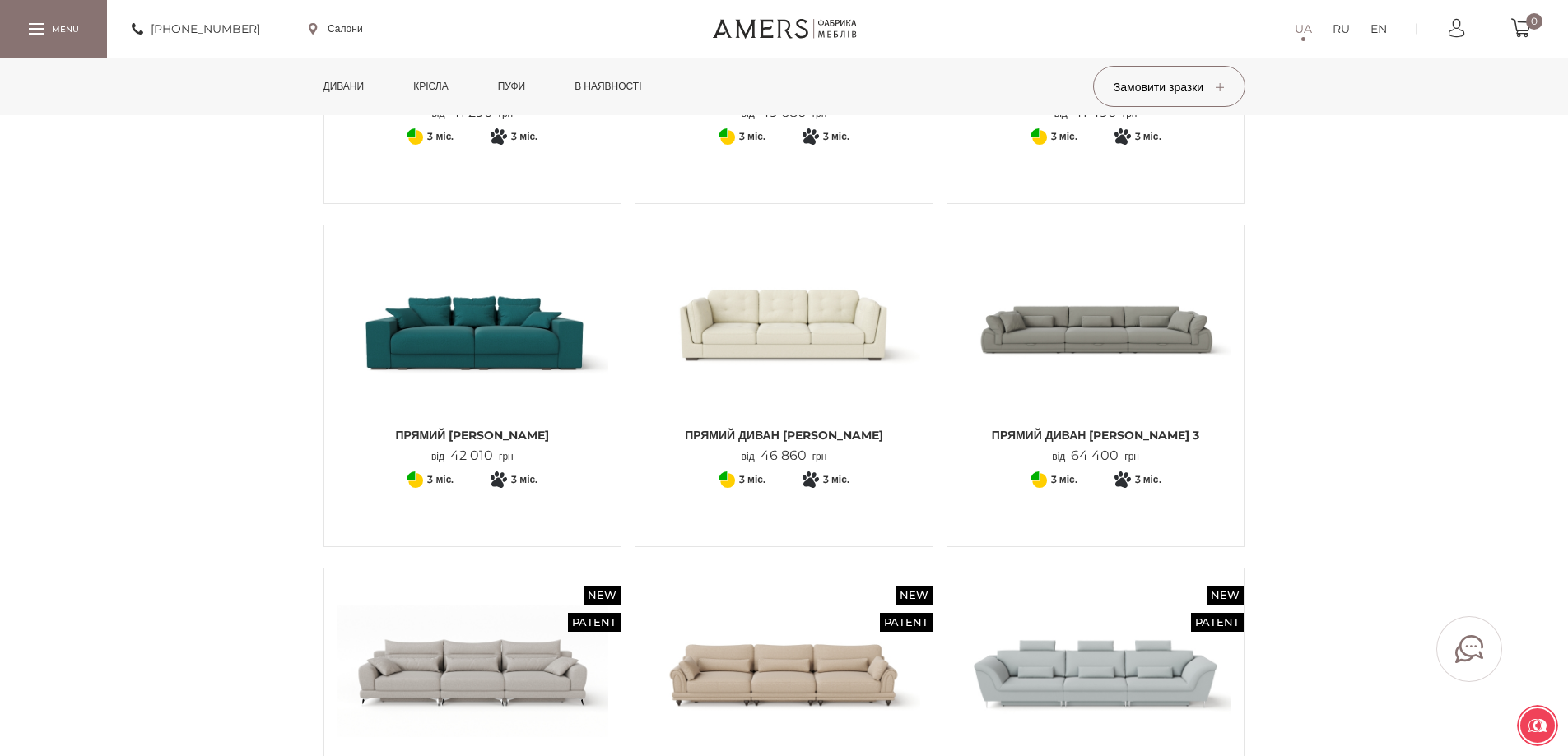
click at [407, 345] on img at bounding box center [473, 328] width 272 height 181
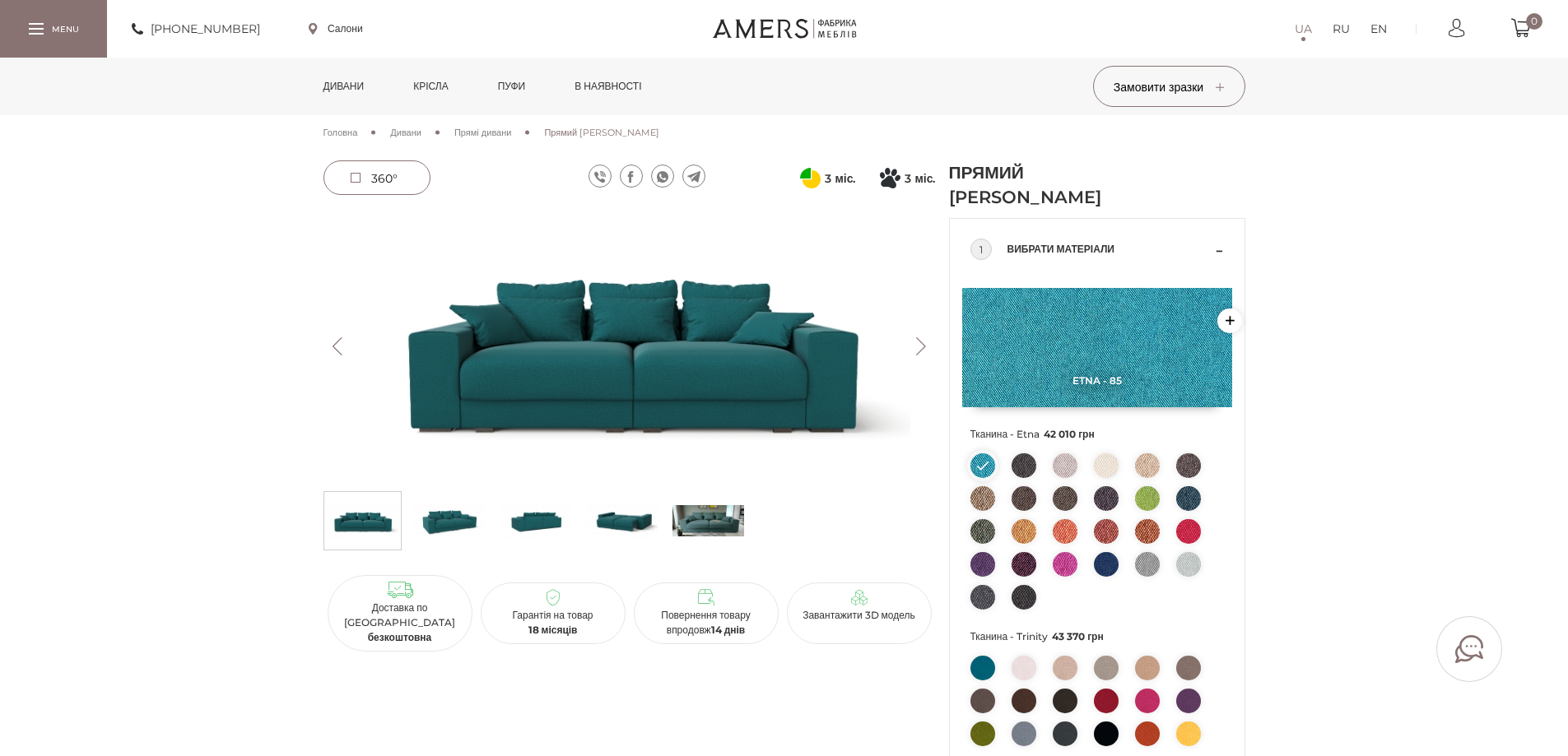
click at [593, 349] on img at bounding box center [630, 346] width 612 height 273
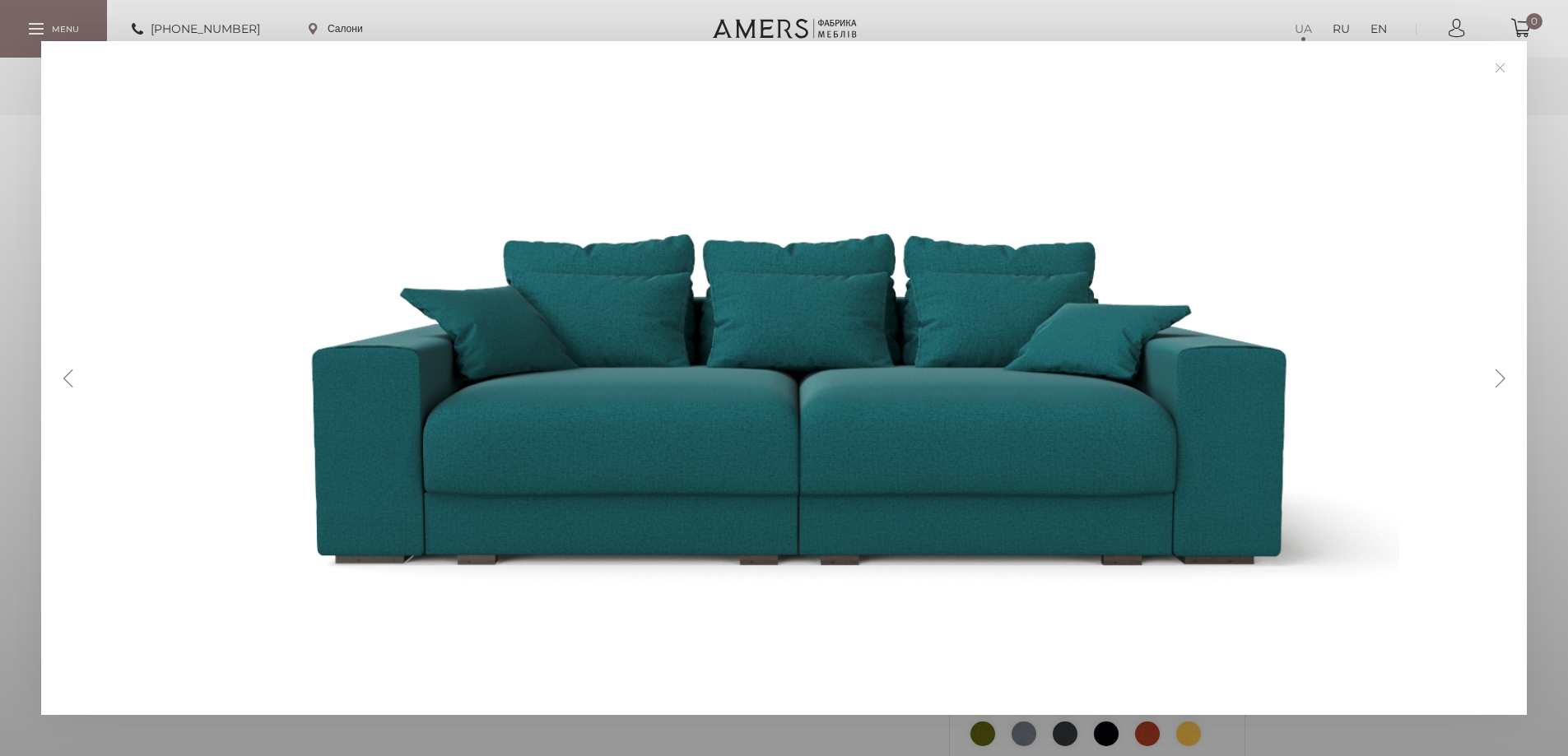
click at [1505, 373] on button "Next" at bounding box center [1500, 378] width 29 height 18
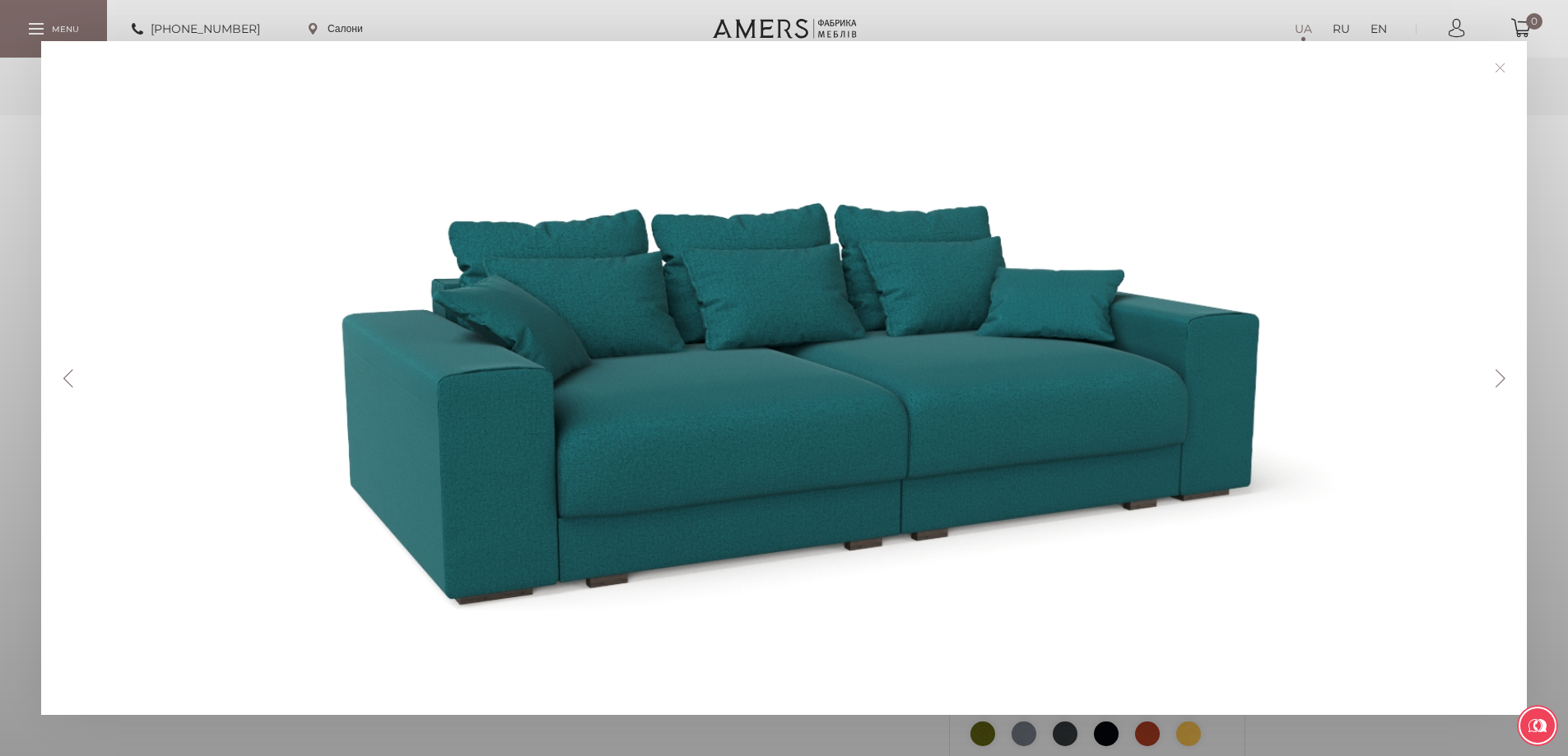
click at [1505, 373] on button "Next" at bounding box center [1500, 378] width 29 height 18
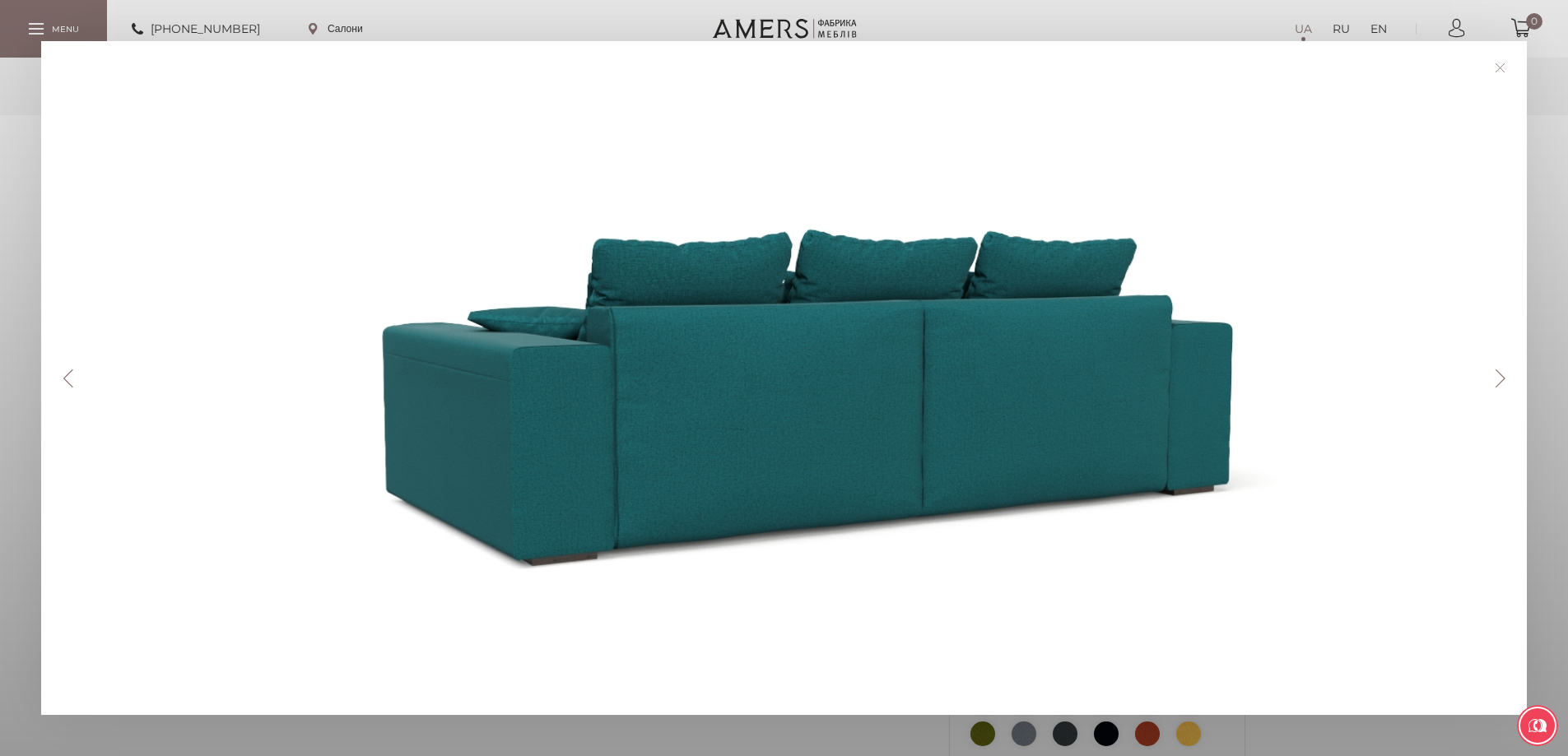
click at [1505, 373] on button "Next" at bounding box center [1500, 378] width 29 height 18
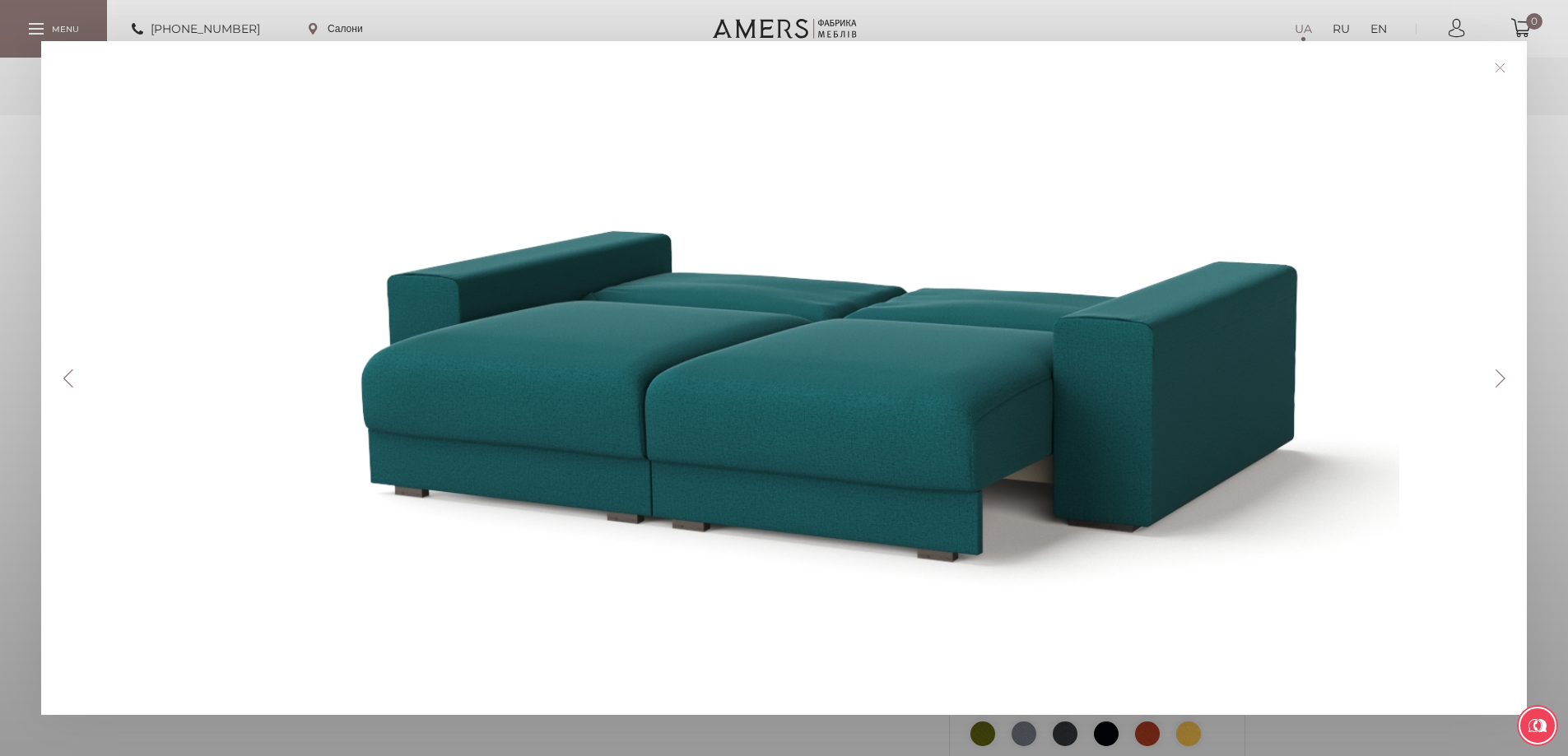
click at [1505, 373] on button "Next" at bounding box center [1500, 378] width 29 height 18
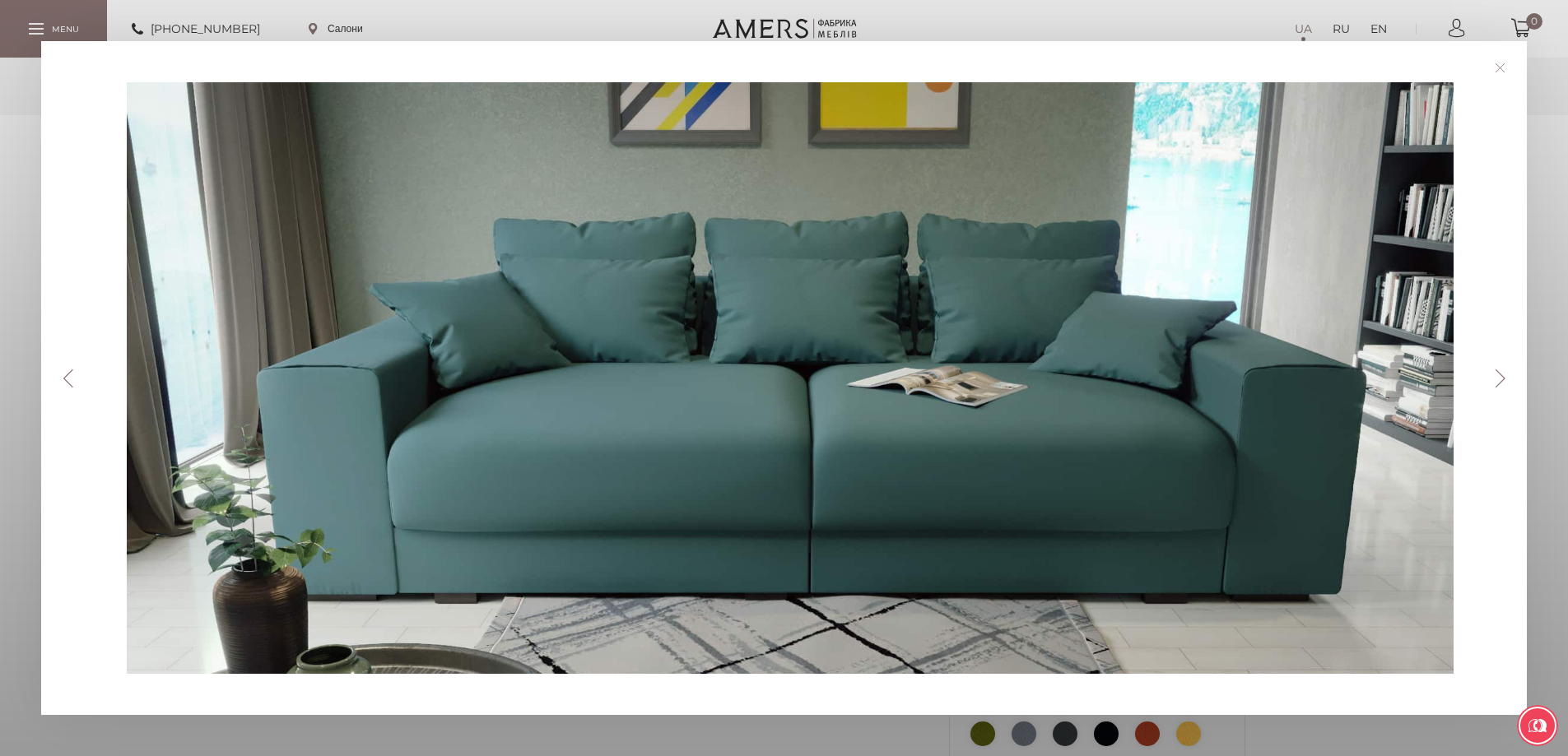
click at [1505, 373] on button "Next" at bounding box center [1500, 378] width 29 height 18
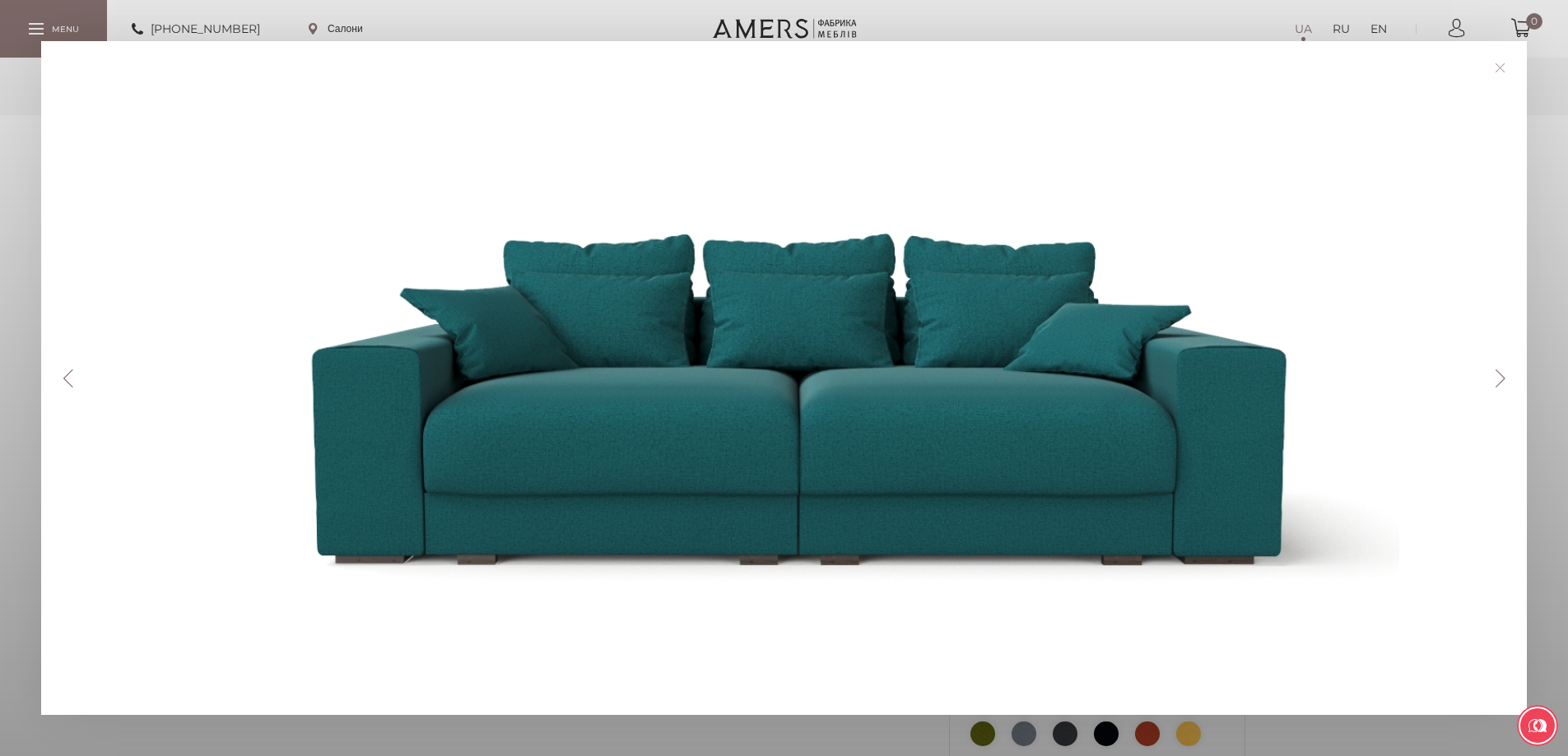
click at [1509, 65] on link at bounding box center [1499, 67] width 26 height 26
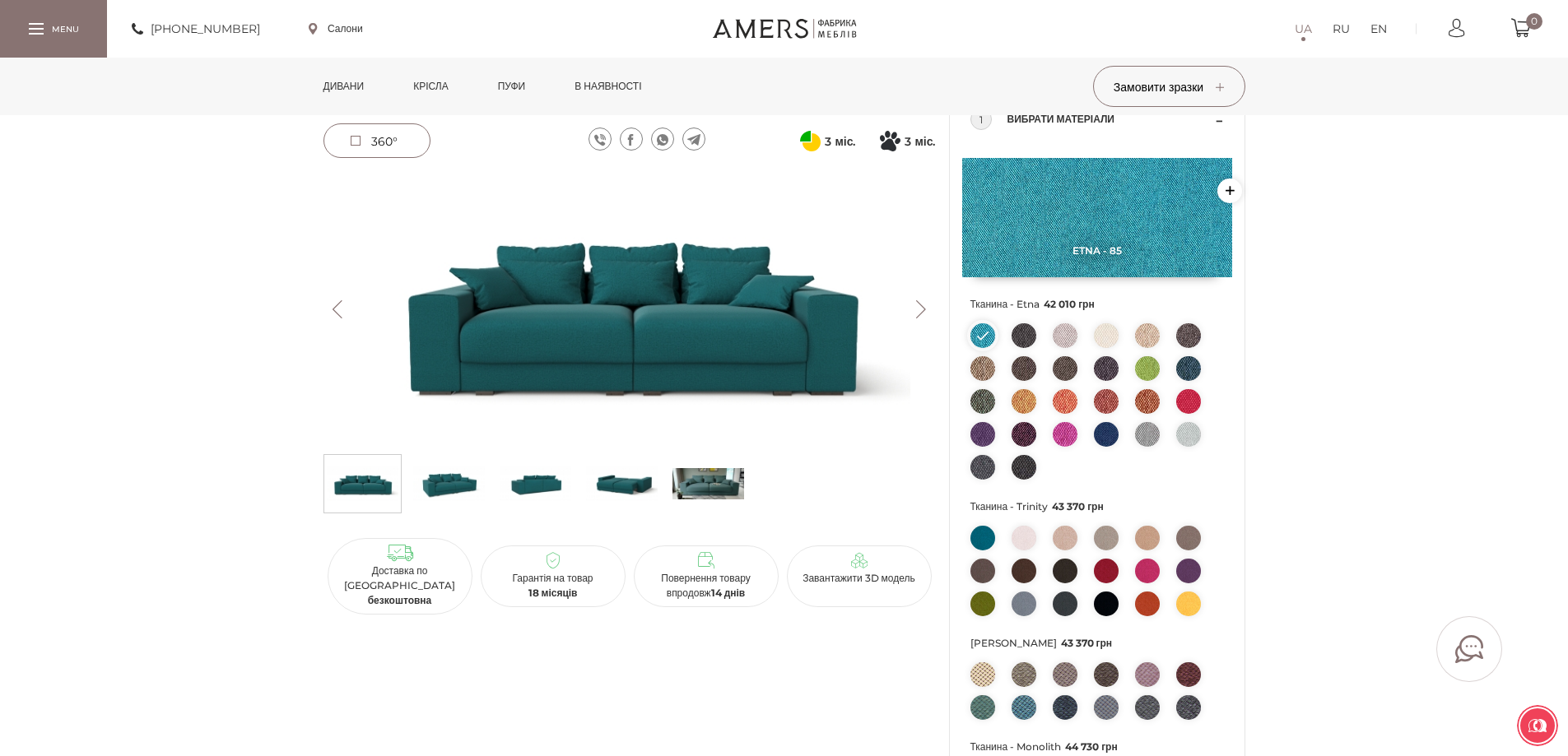
scroll to position [329, 0]
